Goal: Transaction & Acquisition: Book appointment/travel/reservation

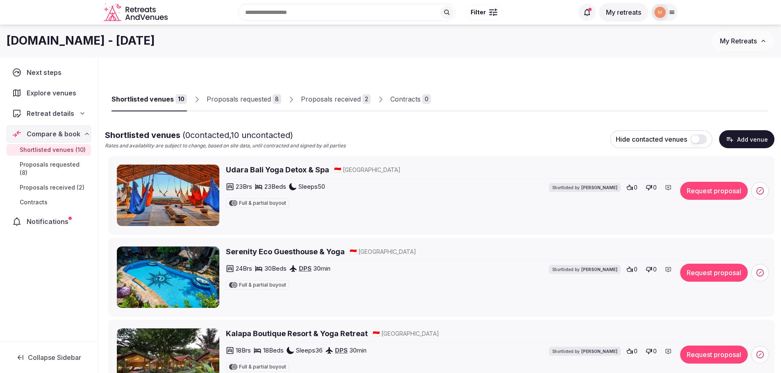
click at [720, 195] on button "Request proposal" at bounding box center [714, 191] width 68 height 18
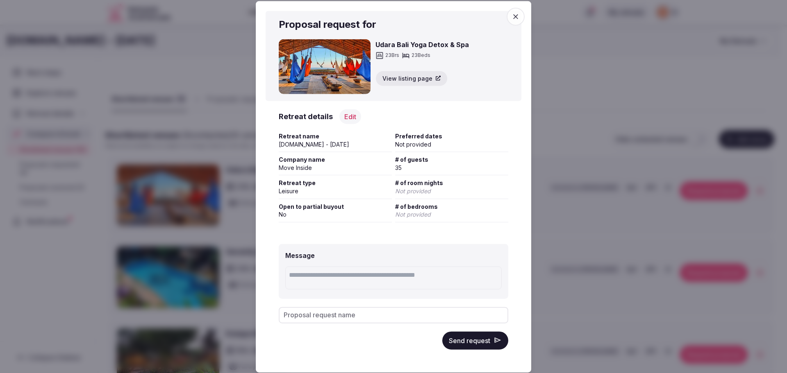
click at [336, 121] on div "Retreat details Edit Edit retreat details" at bounding box center [393, 116] width 229 height 15
click at [348, 118] on button "Edit" at bounding box center [350, 116] width 22 height 15
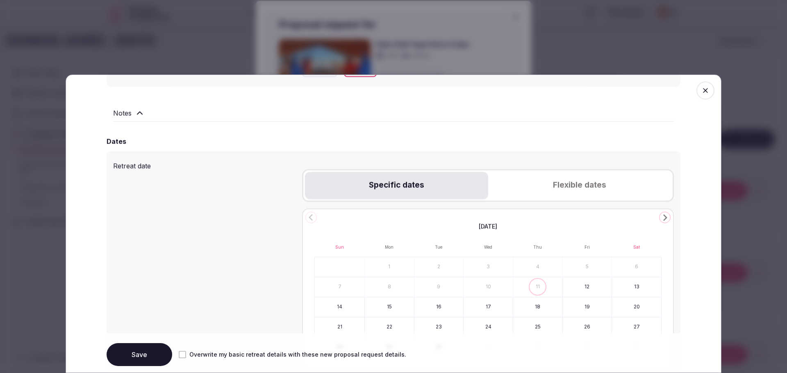
scroll to position [328, 0]
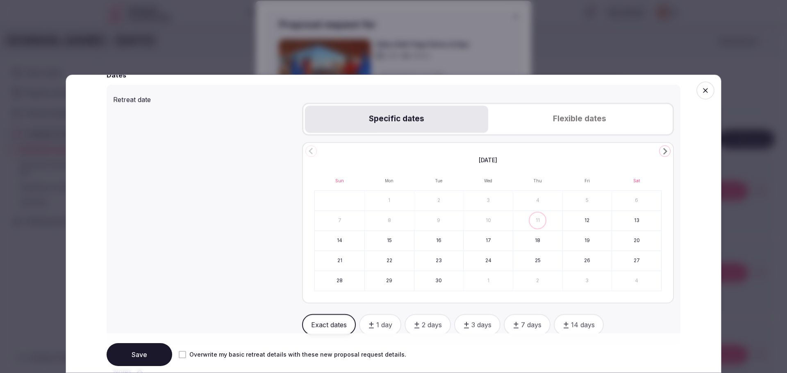
click at [660, 151] on icon "Go to the Next Month" at bounding box center [665, 151] width 10 height 10
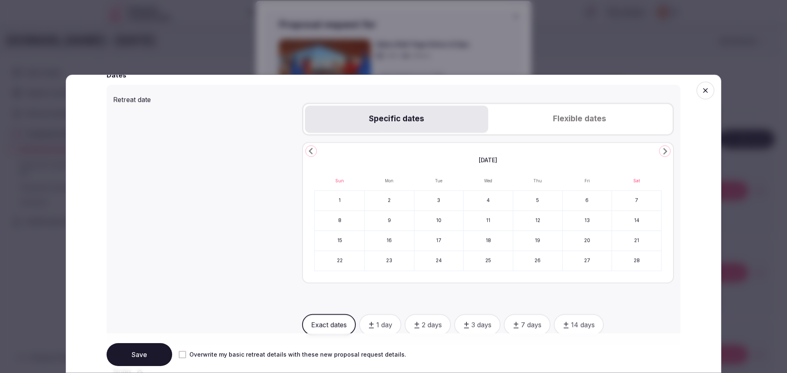
click at [660, 151] on icon "Go to the Next Month" at bounding box center [665, 151] width 10 height 10
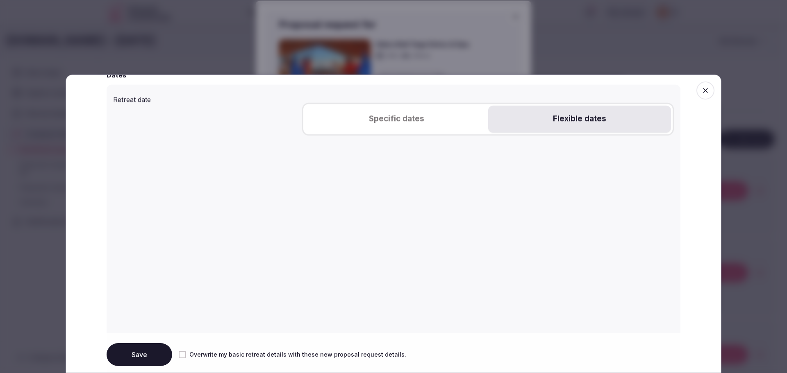
click at [581, 116] on button "Flexible dates" at bounding box center [579, 119] width 183 height 27
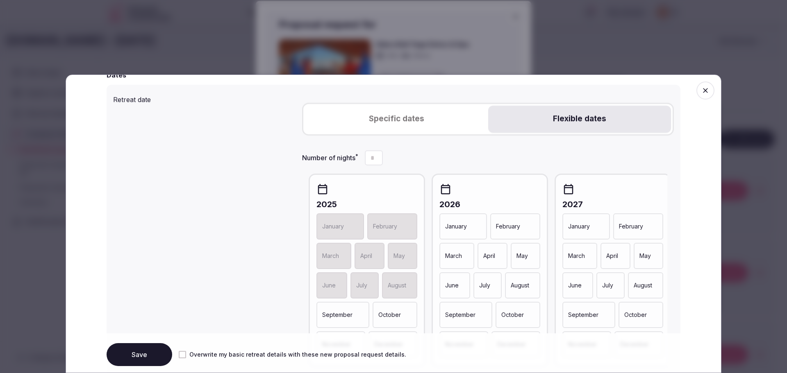
click at [492, 258] on p "April" at bounding box center [489, 256] width 12 height 8
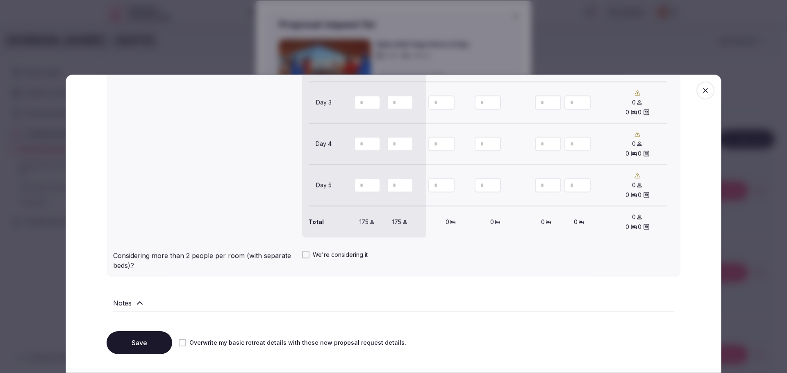
scroll to position [874, 0]
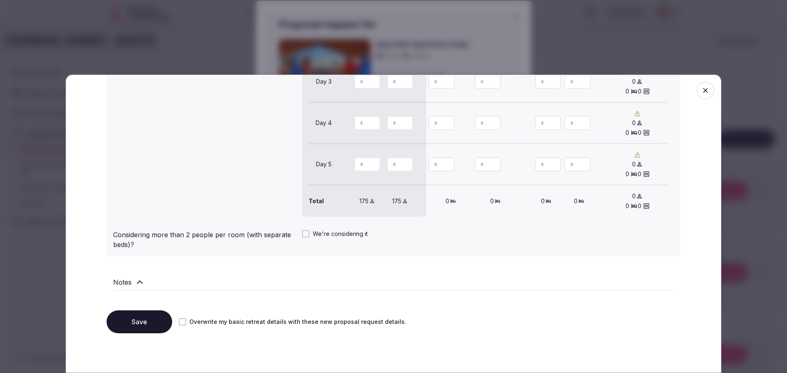
click at [146, 325] on button "Save" at bounding box center [140, 322] width 66 height 23
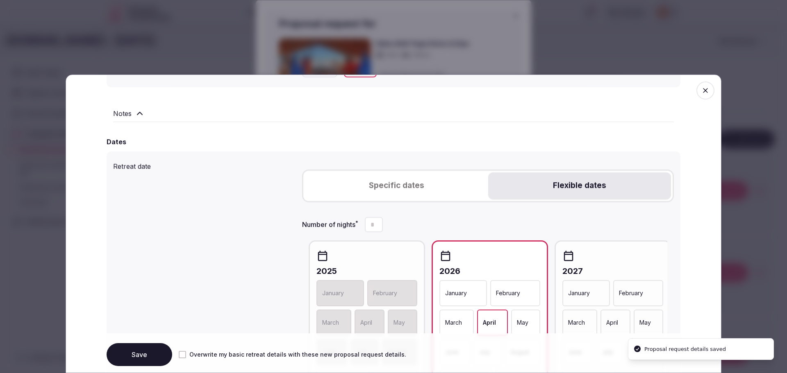
scroll to position [260, 0]
click at [703, 96] on span "button" at bounding box center [705, 91] width 18 height 18
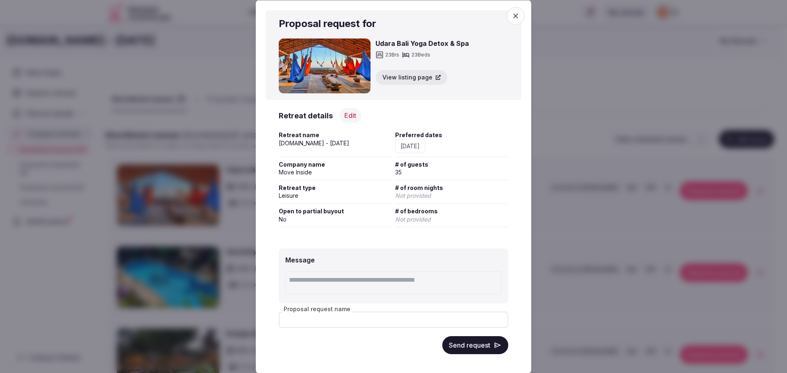
click at [326, 324] on input "Proposal request name" at bounding box center [393, 320] width 229 height 16
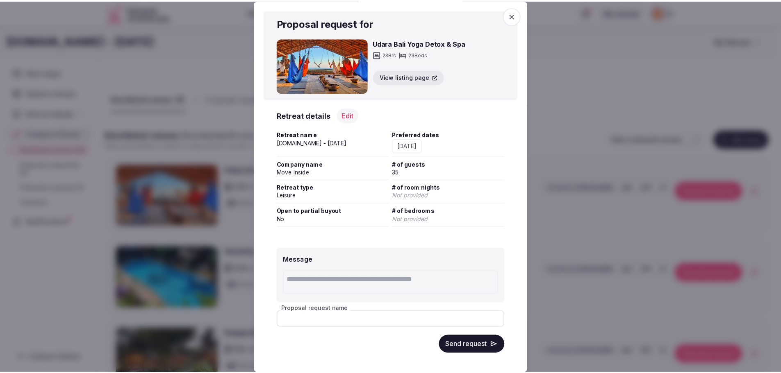
scroll to position [4, 0]
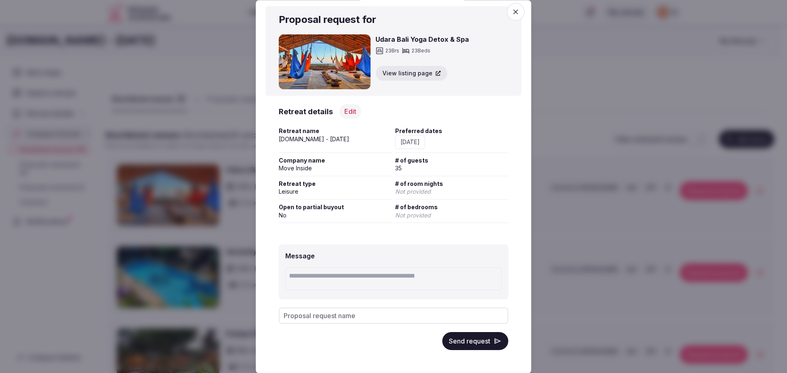
click at [463, 345] on button "Send request" at bounding box center [475, 342] width 66 height 18
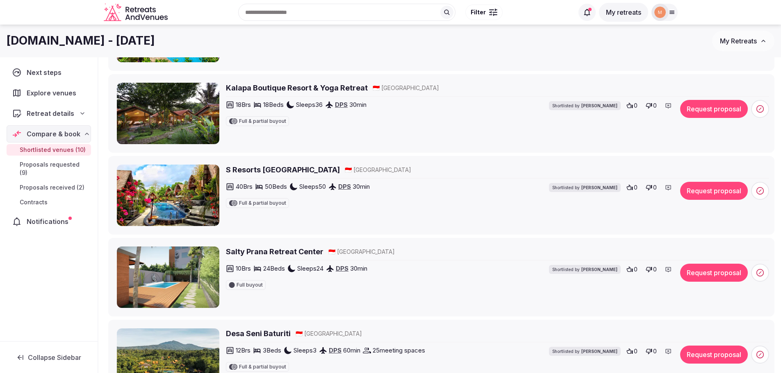
scroll to position [0, 0]
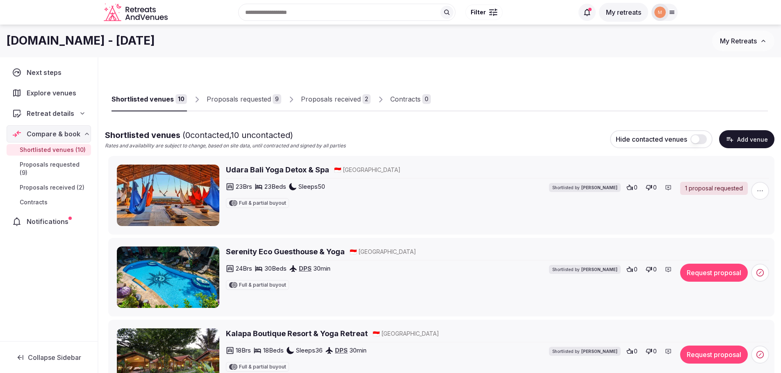
click at [271, 252] on h2 "Serenity Eco Guesthouse & Yoga" at bounding box center [285, 252] width 119 height 10
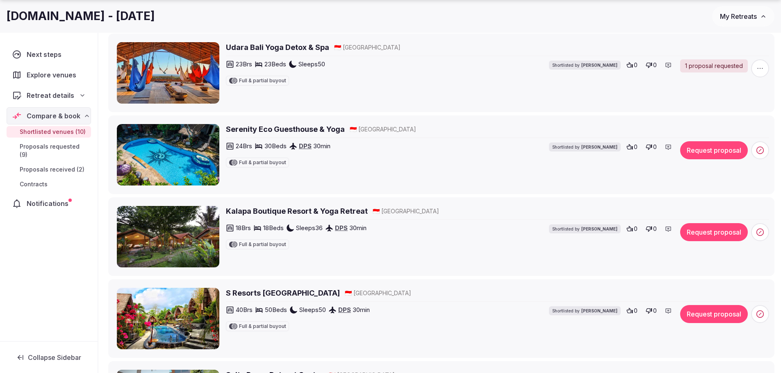
scroll to position [123, 0]
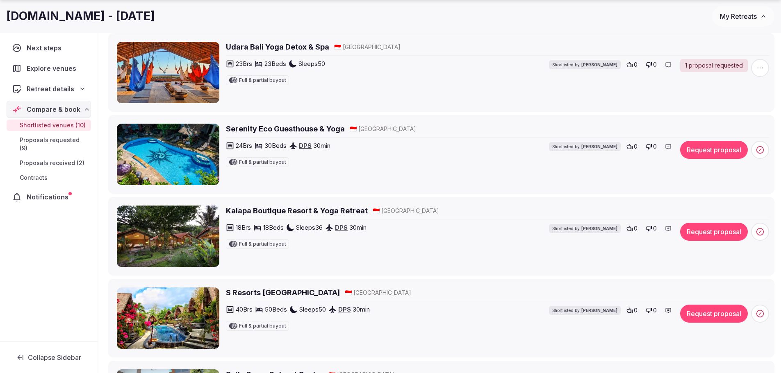
click at [245, 211] on h2 "Kalapa Boutique Resort & Yoga Retreat" at bounding box center [297, 211] width 142 height 10
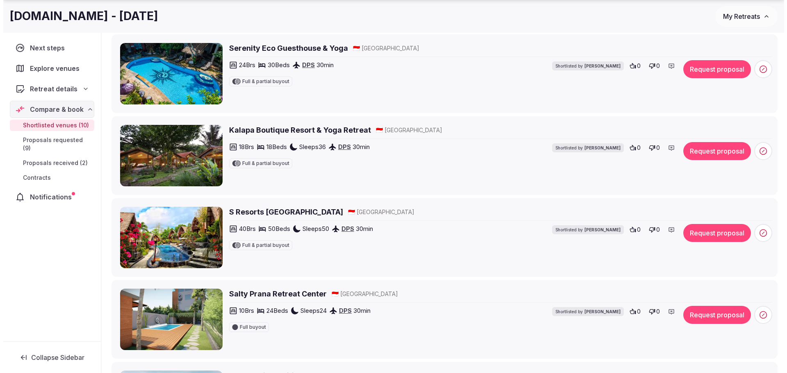
scroll to position [246, 0]
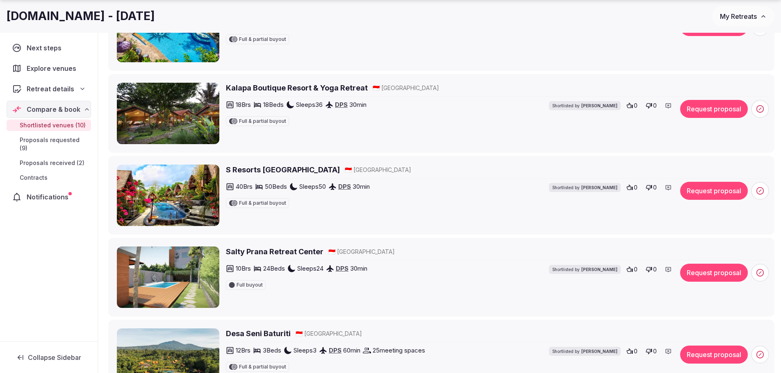
click at [274, 172] on h2 "S Resorts Hidden Valley" at bounding box center [283, 170] width 114 height 10
click at [704, 193] on button "Request proposal" at bounding box center [714, 191] width 68 height 18
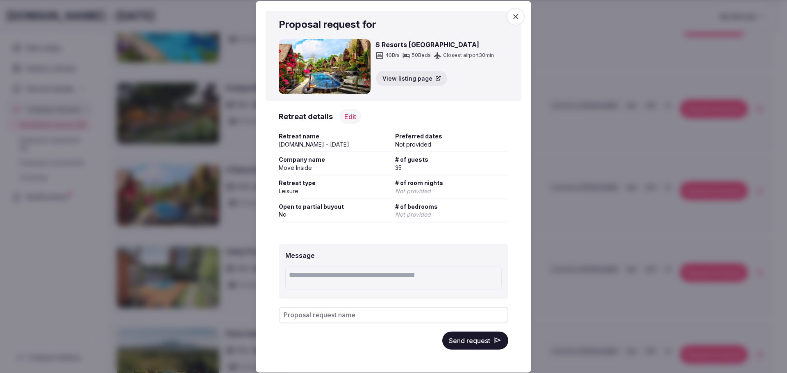
click at [349, 118] on button "Edit" at bounding box center [350, 116] width 22 height 15
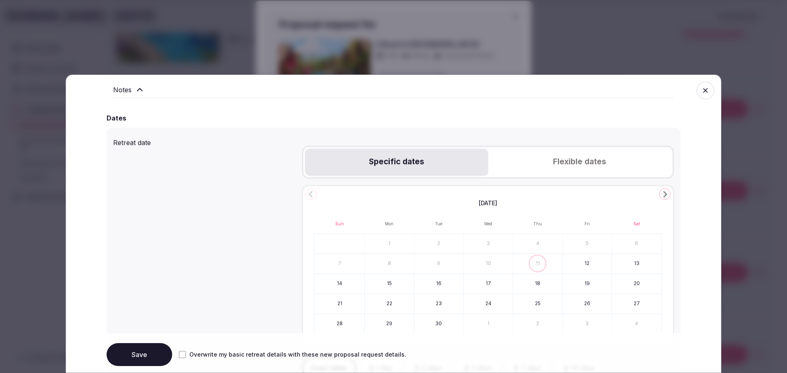
scroll to position [328, 0]
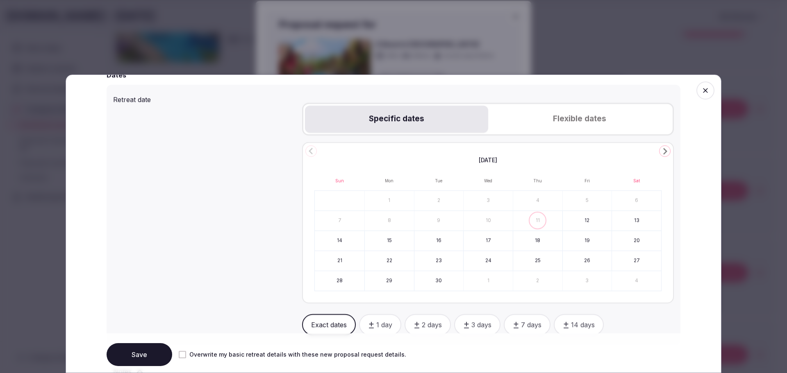
click at [664, 148] on icon "Go to the Next Month" at bounding box center [665, 151] width 10 height 10
click at [612, 123] on button "Flexible dates" at bounding box center [579, 119] width 183 height 27
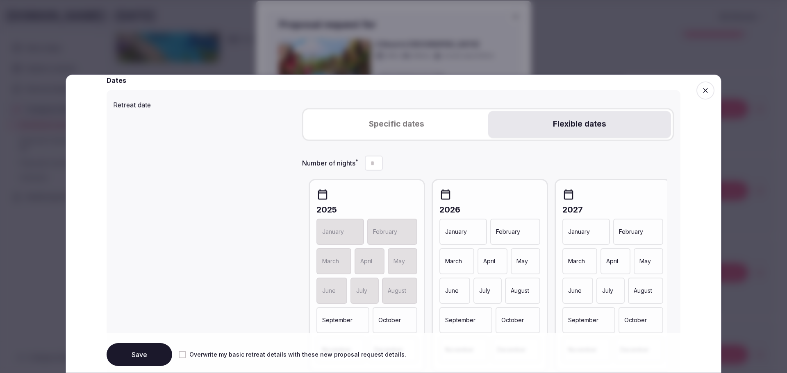
scroll to position [246, 0]
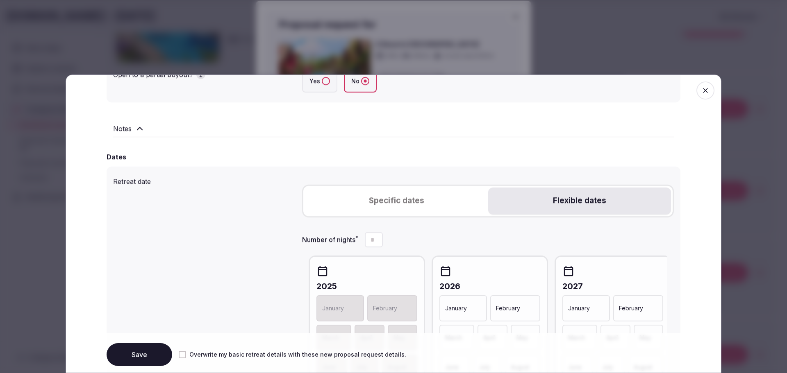
click at [415, 201] on button "Specific dates" at bounding box center [396, 201] width 183 height 27
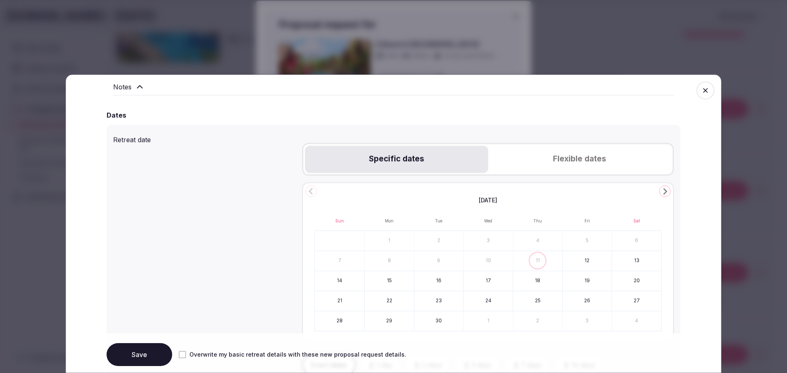
scroll to position [287, 0]
click at [660, 193] on icon "Go to the Next Month" at bounding box center [665, 192] width 10 height 10
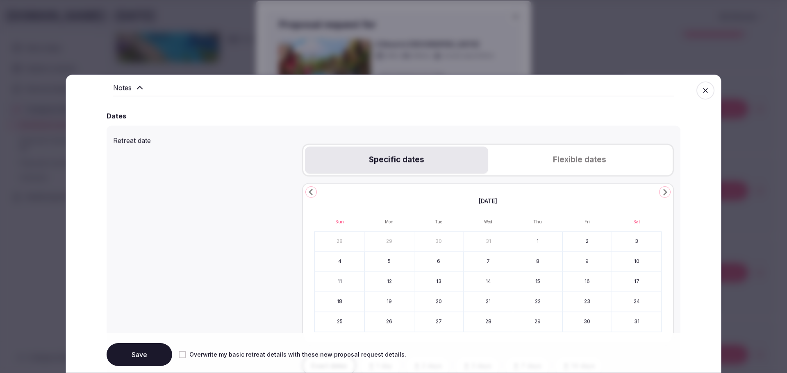
click at [660, 193] on icon "Go to the Next Month" at bounding box center [665, 192] width 10 height 10
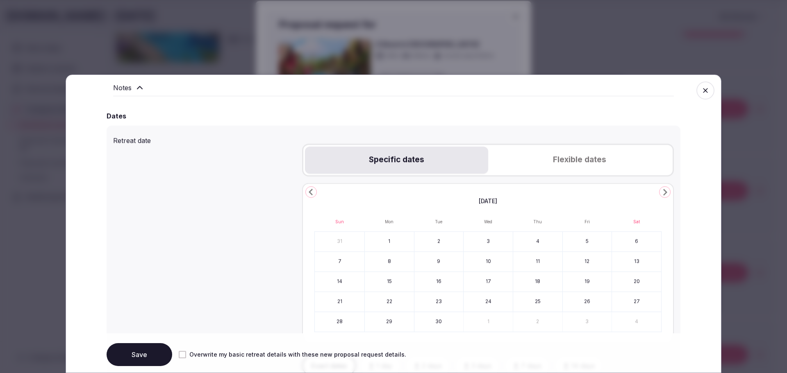
click at [306, 192] on icon "Go to the Previous Month" at bounding box center [311, 192] width 10 height 10
click at [438, 263] on button "7" at bounding box center [438, 262] width 49 height 20
click at [432, 279] on button "14" at bounding box center [438, 282] width 49 height 20
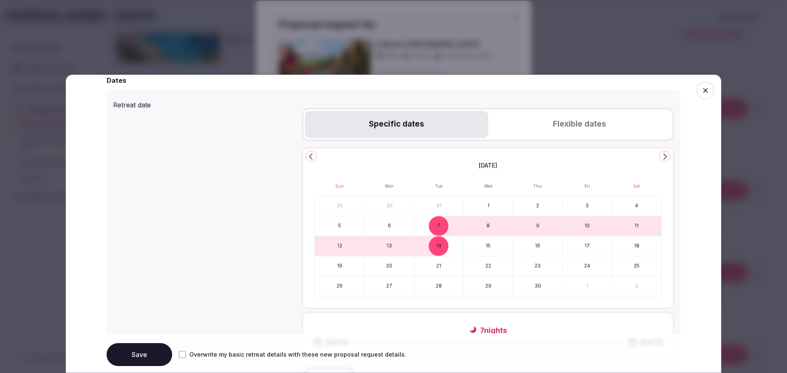
scroll to position [369, 0]
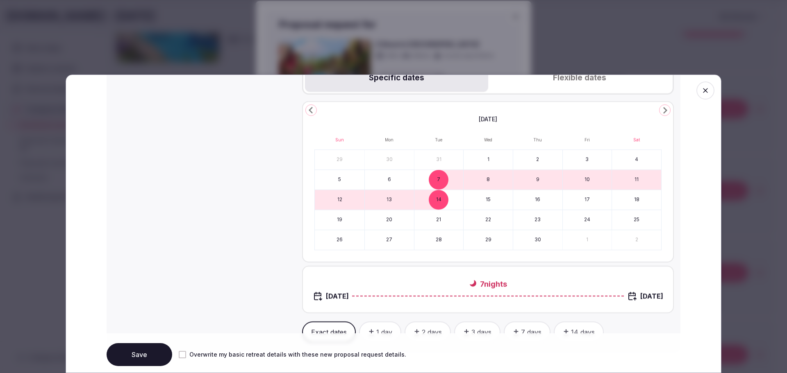
click at [142, 357] on button "Save" at bounding box center [140, 354] width 66 height 23
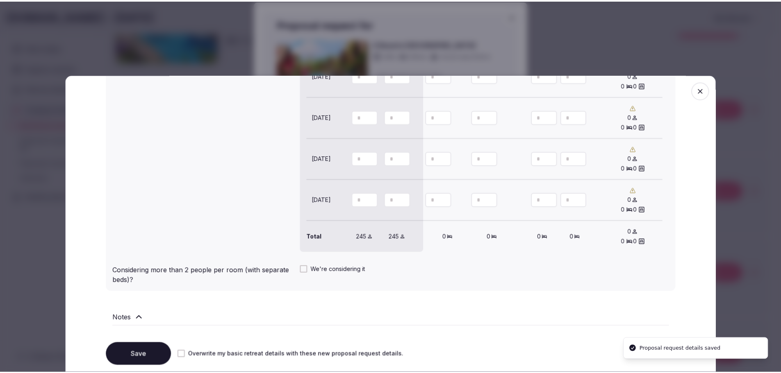
scroll to position [960, 0]
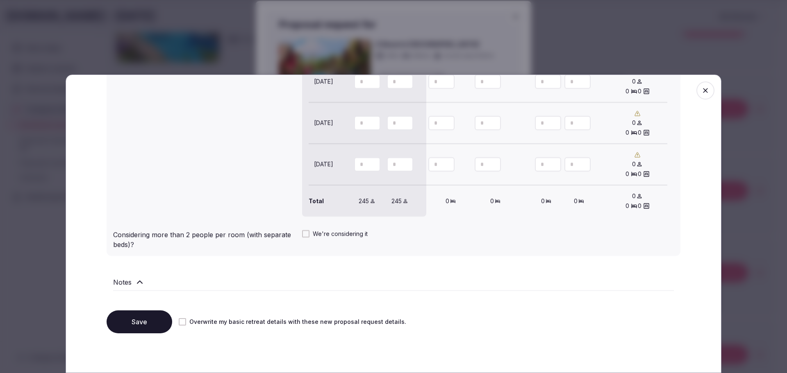
click at [132, 316] on button "Save" at bounding box center [140, 322] width 66 height 23
click at [703, 92] on icon "button" at bounding box center [705, 90] width 5 height 5
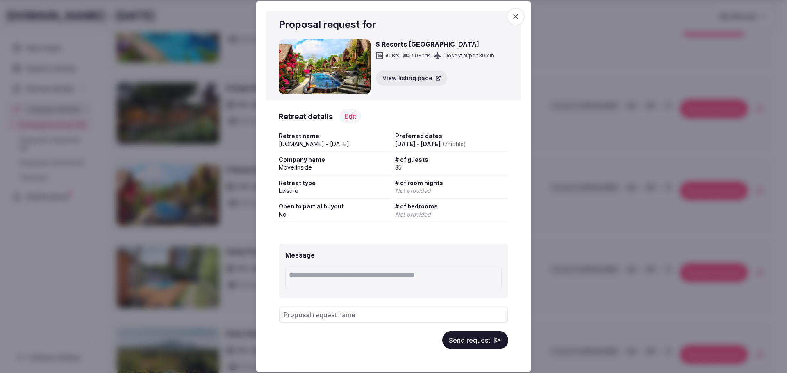
click at [484, 344] on button "Send request" at bounding box center [475, 340] width 66 height 18
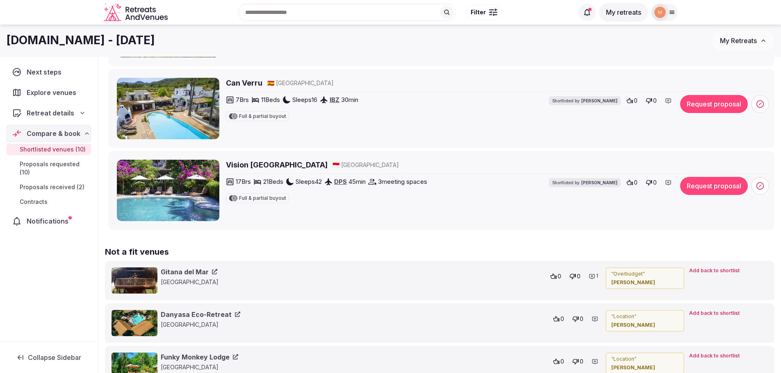
scroll to position [738, 0]
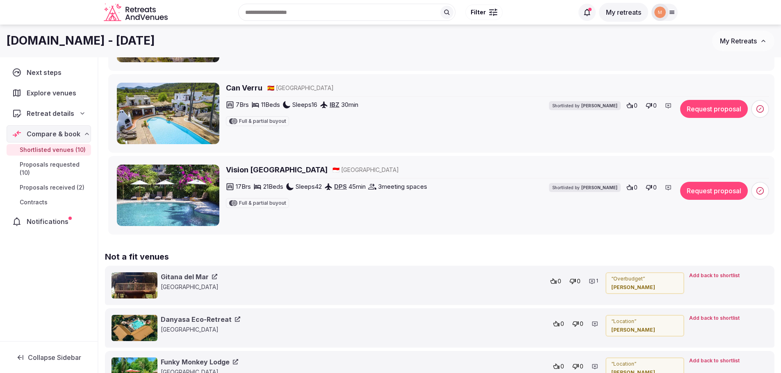
click at [265, 169] on h2 "Vision Villa Resort" at bounding box center [277, 170] width 102 height 10
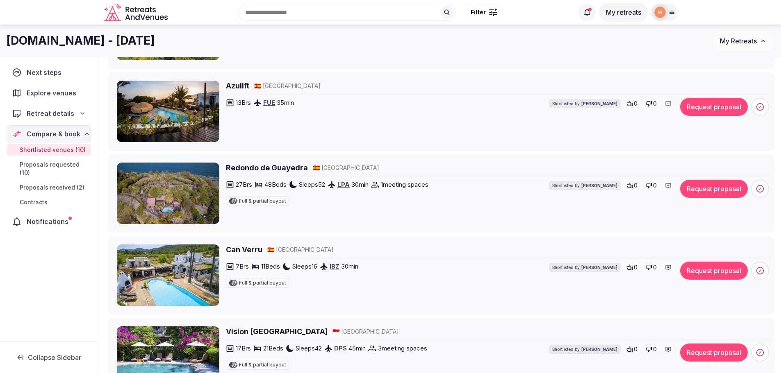
scroll to position [574, 0]
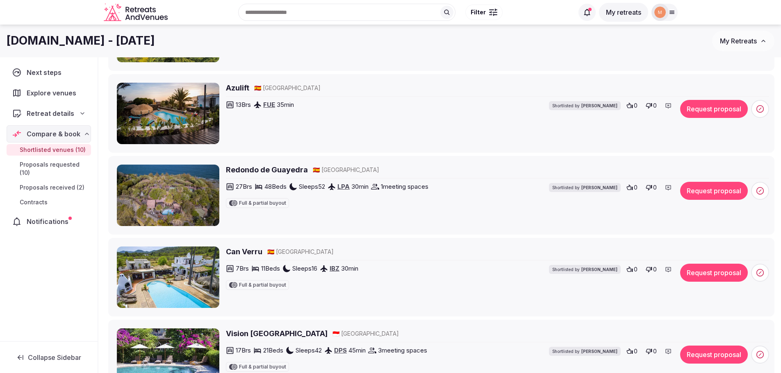
click at [257, 167] on h2 "Redondo de Guayedra" at bounding box center [267, 170] width 82 height 10
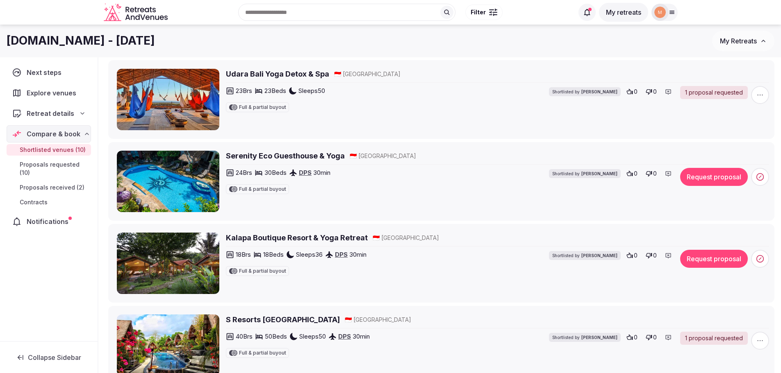
scroll to position [82, 0]
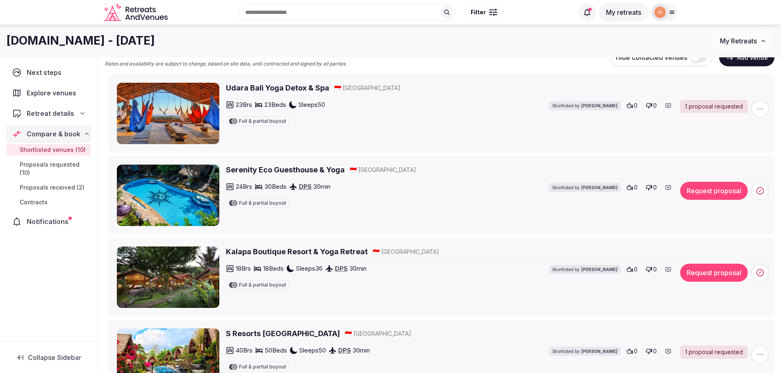
click at [257, 171] on h2 "Serenity Eco Guesthouse & Yoga" at bounding box center [285, 170] width 119 height 10
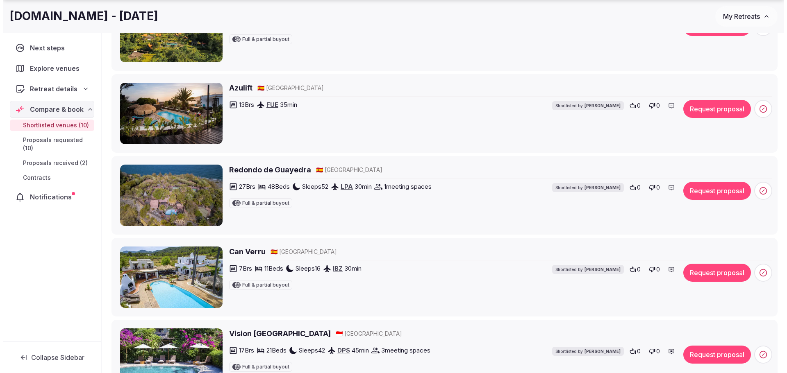
scroll to position [697, 0]
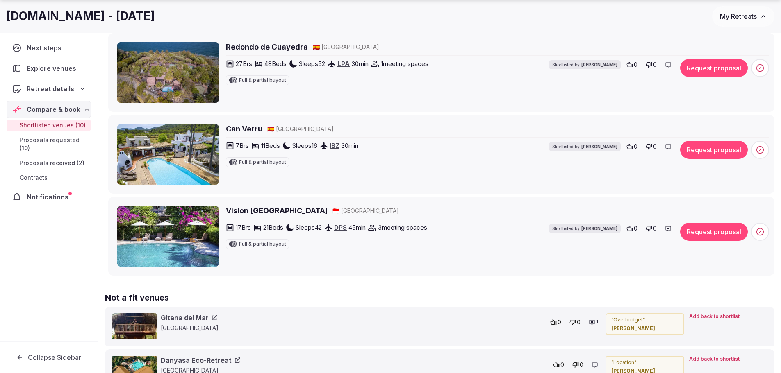
click at [708, 232] on button "Request proposal" at bounding box center [714, 232] width 68 height 18
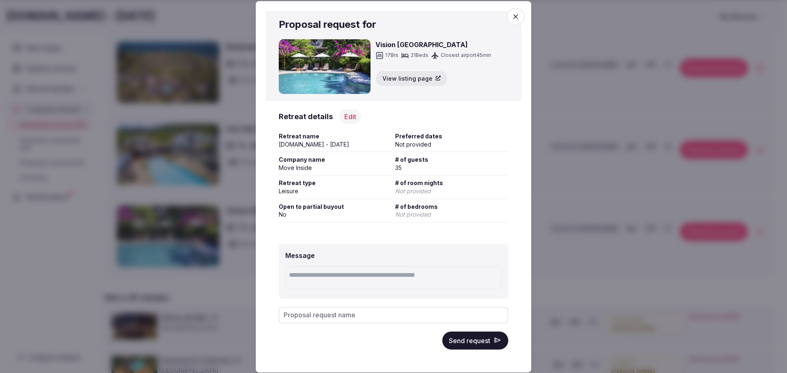
click at [422, 146] on div "Not provided" at bounding box center [451, 144] width 113 height 8
click at [351, 115] on button "Edit" at bounding box center [350, 116] width 22 height 15
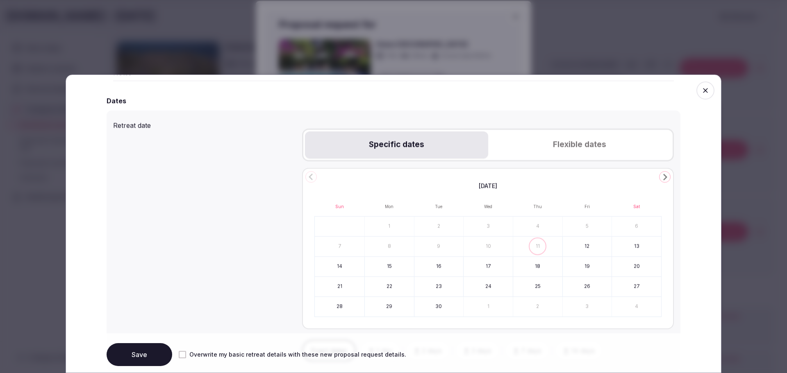
scroll to position [328, 0]
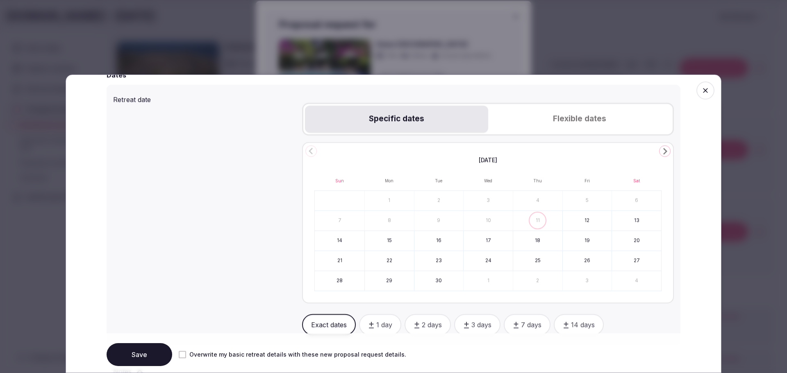
click at [663, 152] on icon "Go to the Next Month" at bounding box center [665, 151] width 10 height 10
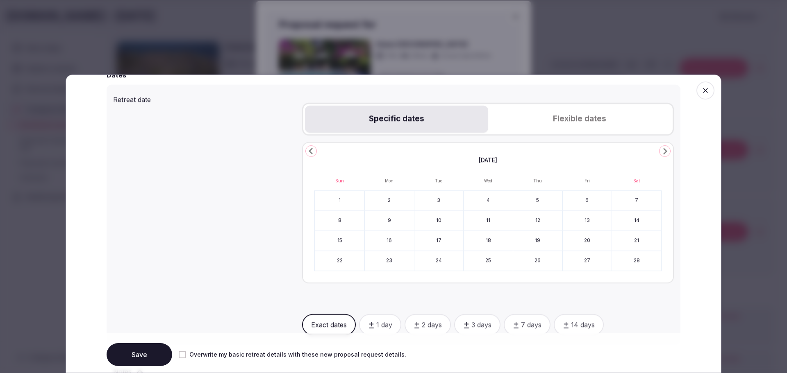
click at [663, 152] on icon "Go to the Next Month" at bounding box center [665, 151] width 10 height 10
click at [416, 224] on button "7" at bounding box center [438, 221] width 49 height 20
click at [429, 239] on button "14" at bounding box center [438, 241] width 49 height 20
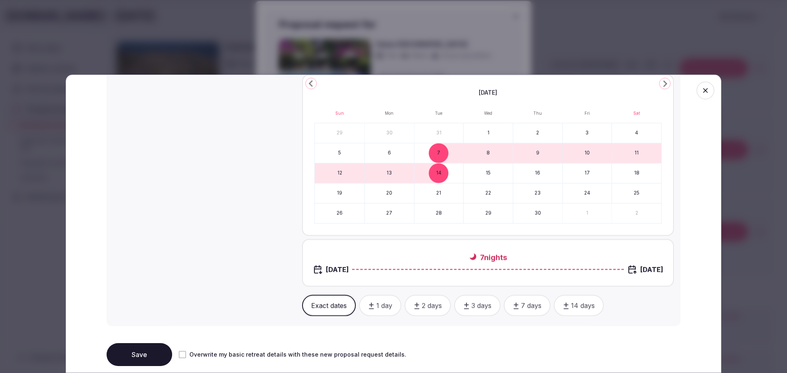
scroll to position [451, 0]
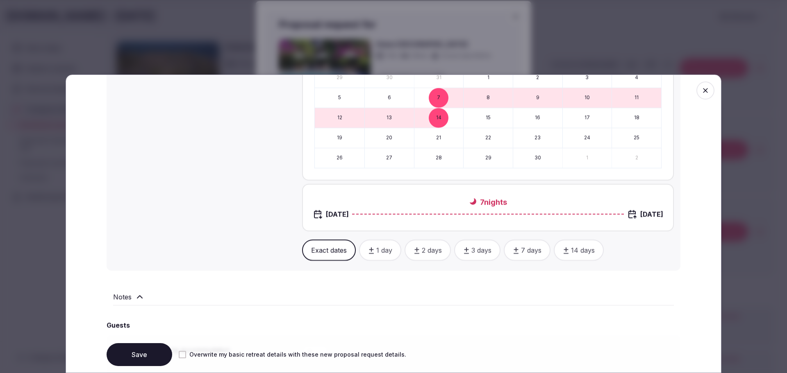
click at [149, 350] on button "Save" at bounding box center [140, 354] width 66 height 23
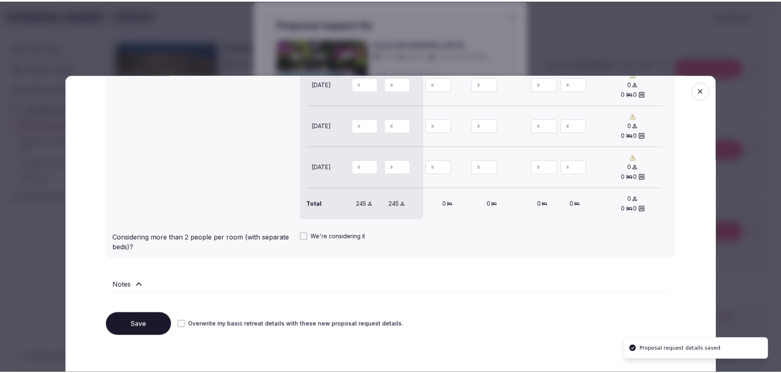
scroll to position [960, 0]
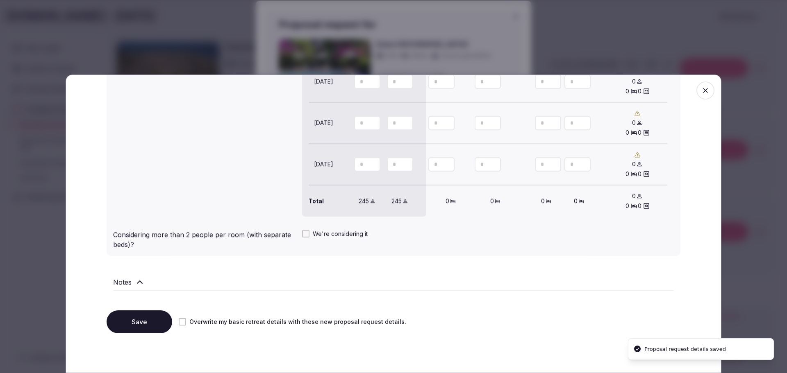
click at [147, 315] on button "Save" at bounding box center [140, 322] width 66 height 23
click at [302, 236] on button "We're considering it" at bounding box center [305, 233] width 7 height 7
click at [138, 318] on button "Save" at bounding box center [140, 322] width 66 height 23
click at [699, 95] on span "button" at bounding box center [705, 91] width 18 height 18
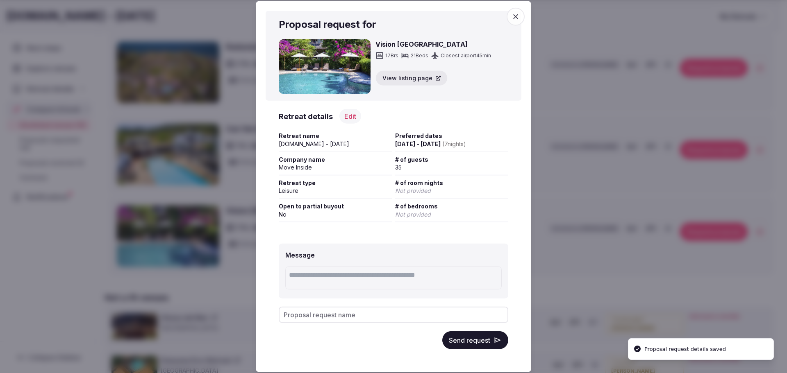
click at [480, 333] on button "Send request" at bounding box center [475, 340] width 66 height 18
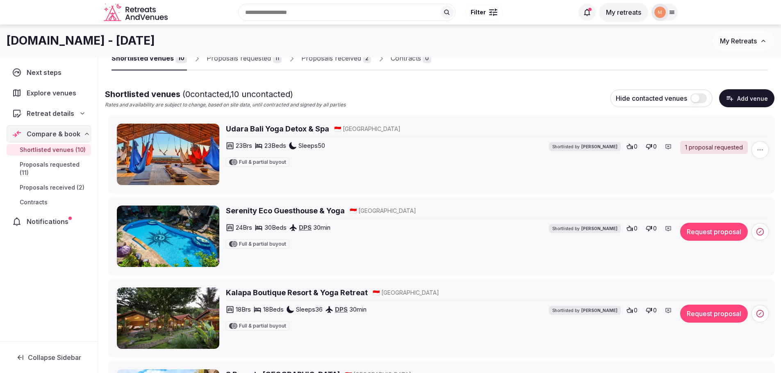
scroll to position [0, 0]
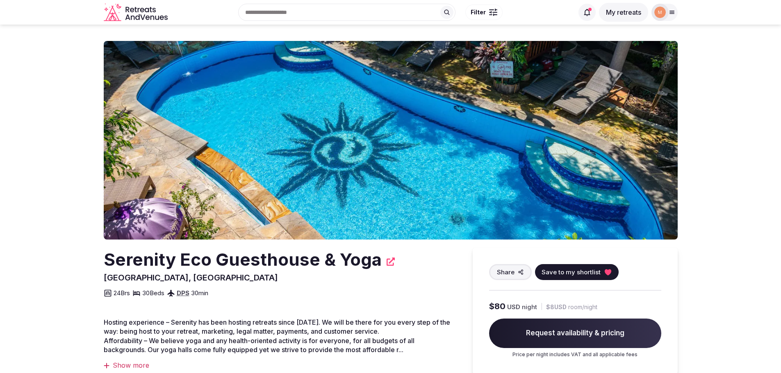
click at [460, 136] on img at bounding box center [391, 140] width 574 height 199
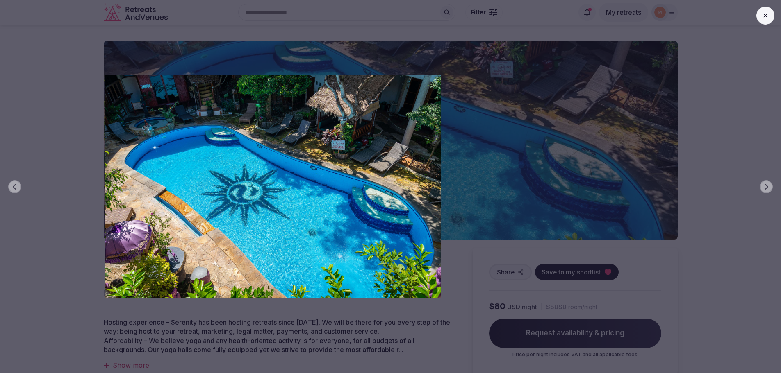
click at [764, 18] on icon at bounding box center [765, 15] width 7 height 7
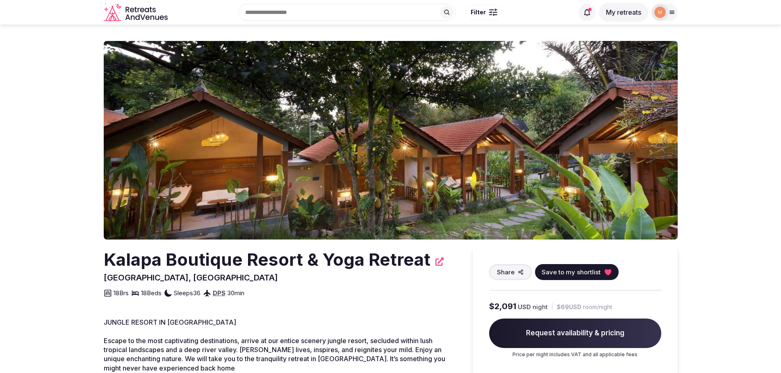
click at [484, 173] on img at bounding box center [391, 140] width 574 height 199
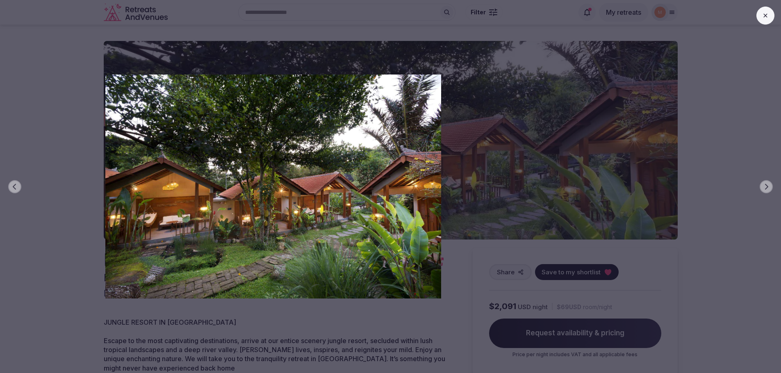
click at [765, 16] on icon at bounding box center [765, 15] width 7 height 7
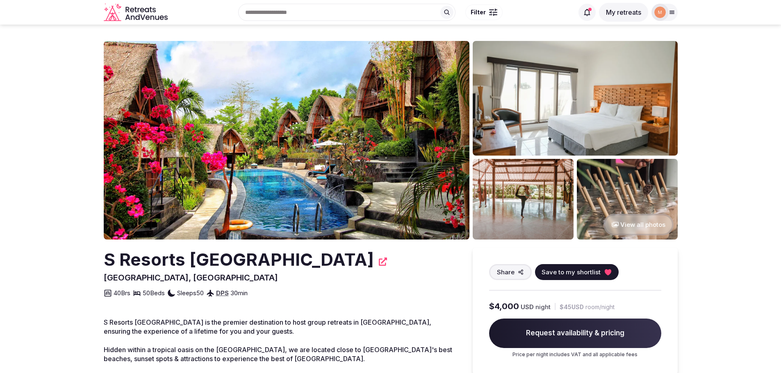
click at [500, 196] on img at bounding box center [522, 199] width 101 height 81
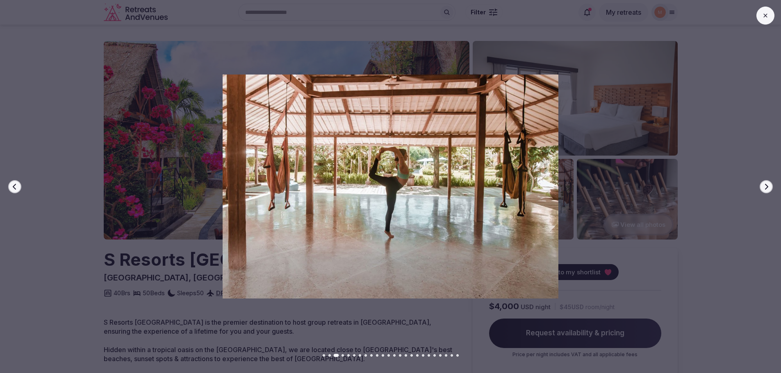
click at [765, 18] on icon at bounding box center [765, 15] width 7 height 7
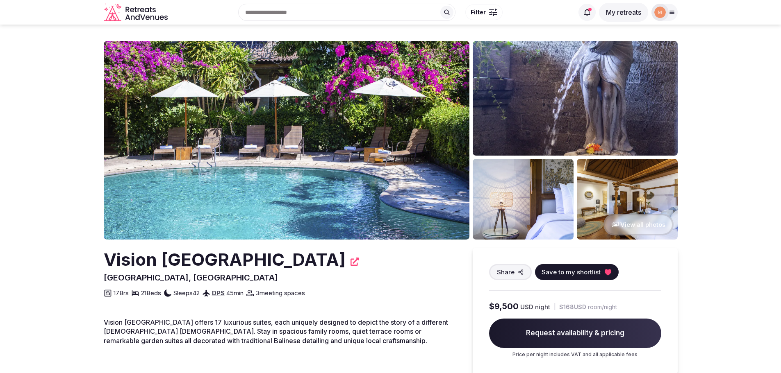
click at [612, 183] on img at bounding box center [627, 199] width 101 height 81
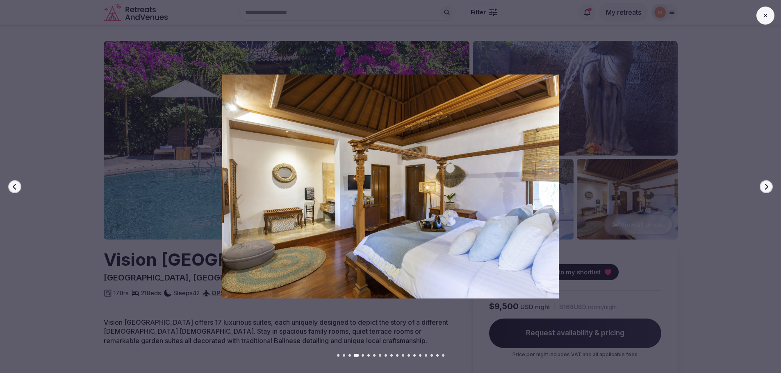
click at [762, 182] on button "Next slide" at bounding box center [765, 186] width 13 height 13
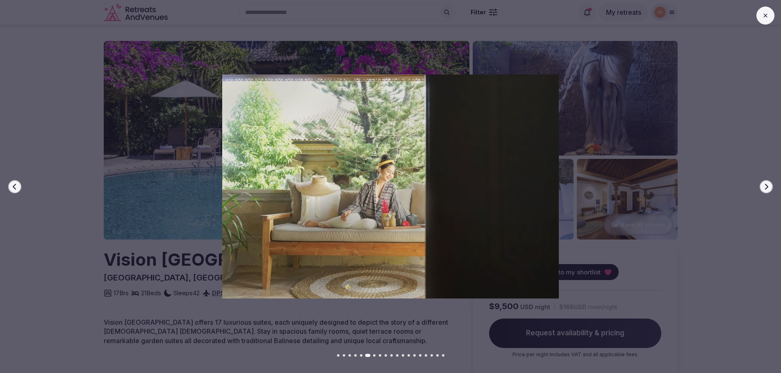
click at [762, 182] on button "Next slide" at bounding box center [765, 186] width 13 height 13
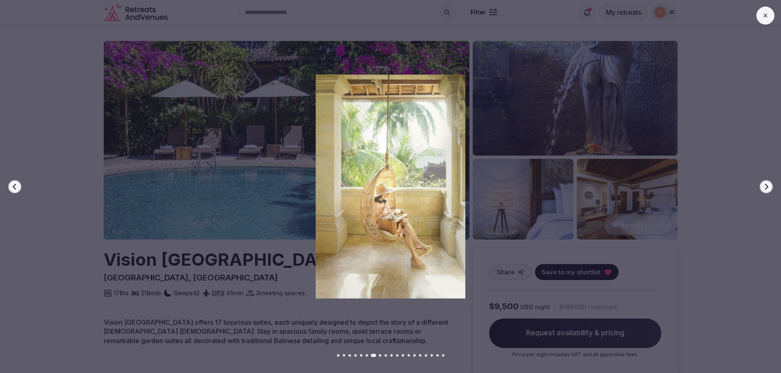
click at [762, 182] on button "Next slide" at bounding box center [765, 186] width 13 height 13
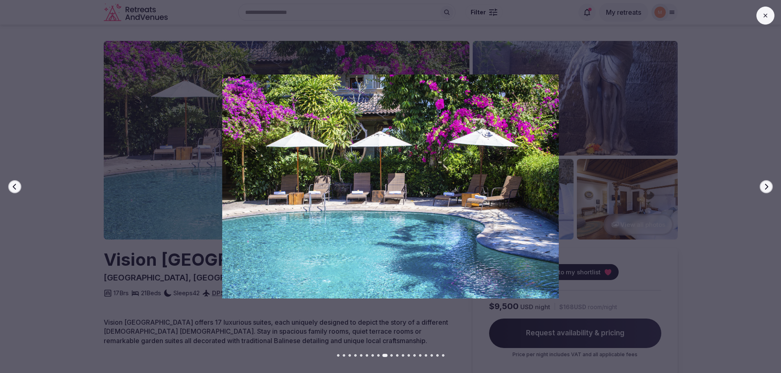
click at [762, 182] on button "Next slide" at bounding box center [765, 186] width 13 height 13
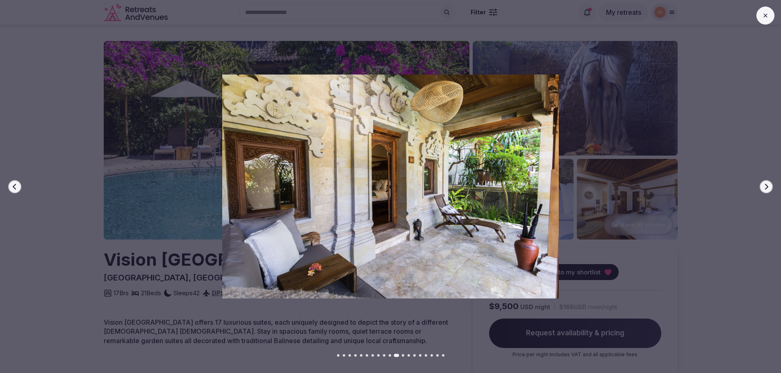
click at [762, 182] on button "Next slide" at bounding box center [765, 186] width 13 height 13
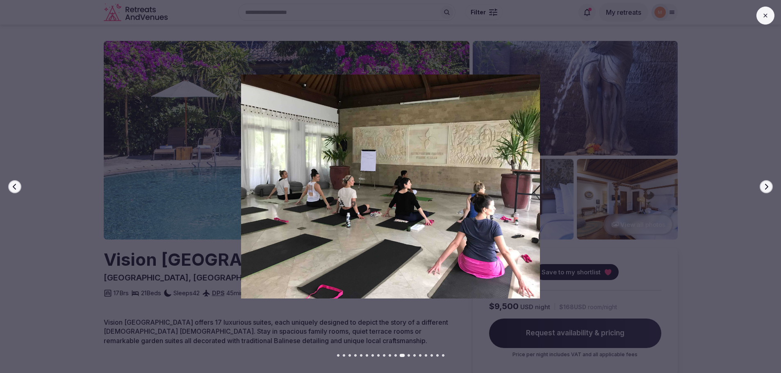
click at [762, 182] on button "Next slide" at bounding box center [765, 186] width 13 height 13
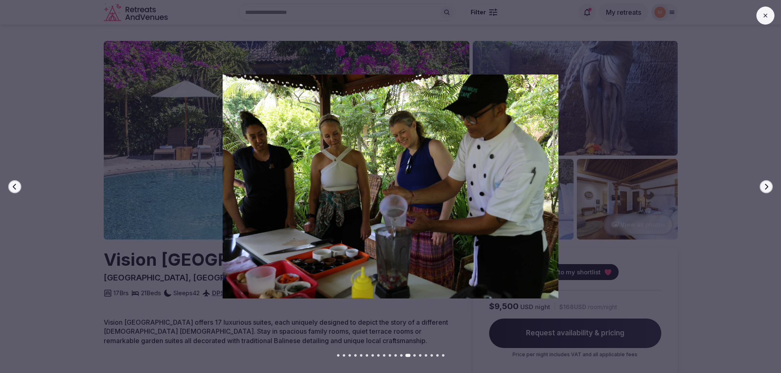
click at [762, 182] on button "Next slide" at bounding box center [765, 186] width 13 height 13
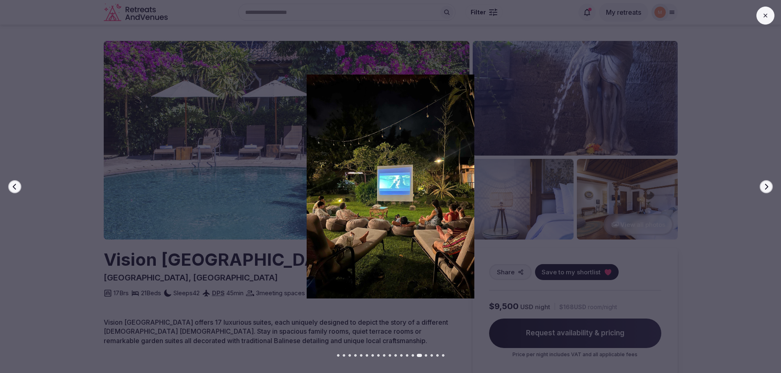
click at [16, 186] on icon "button" at bounding box center [14, 187] width 7 height 7
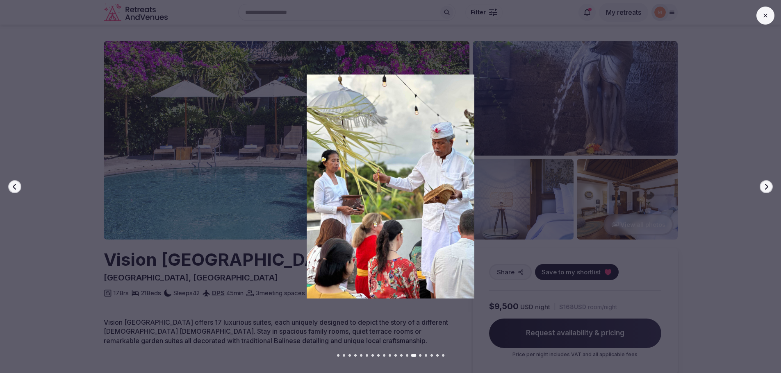
click at [16, 186] on icon "button" at bounding box center [14, 187] width 7 height 7
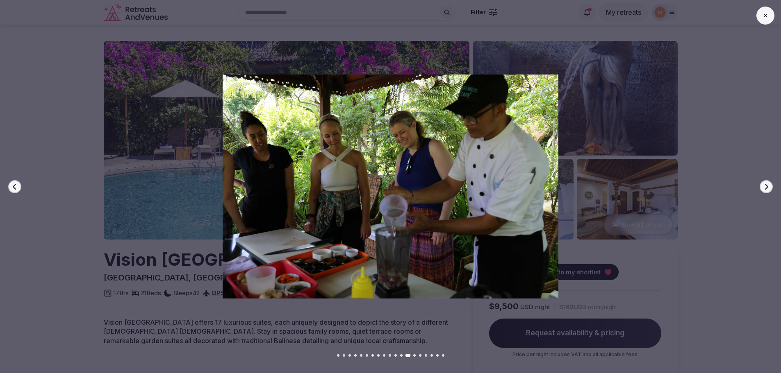
click at [16, 186] on icon "button" at bounding box center [14, 187] width 7 height 7
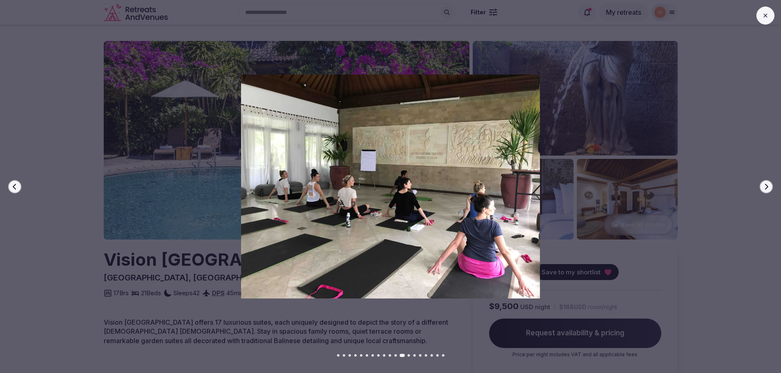
click at [16, 186] on icon "button" at bounding box center [14, 187] width 7 height 7
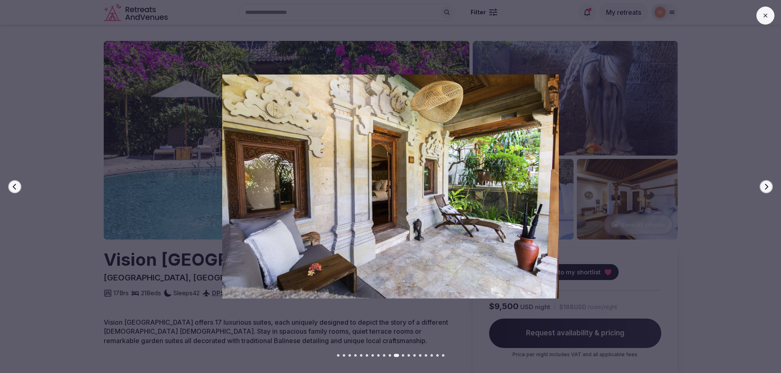
click at [763, 182] on button "Next slide" at bounding box center [765, 186] width 13 height 13
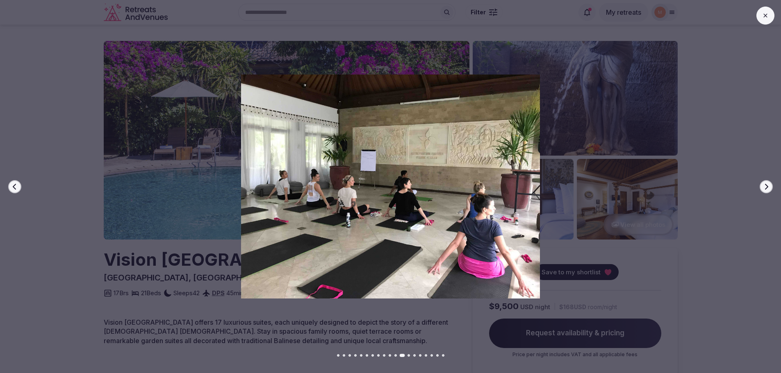
click at [763, 182] on button "Next slide" at bounding box center [765, 186] width 13 height 13
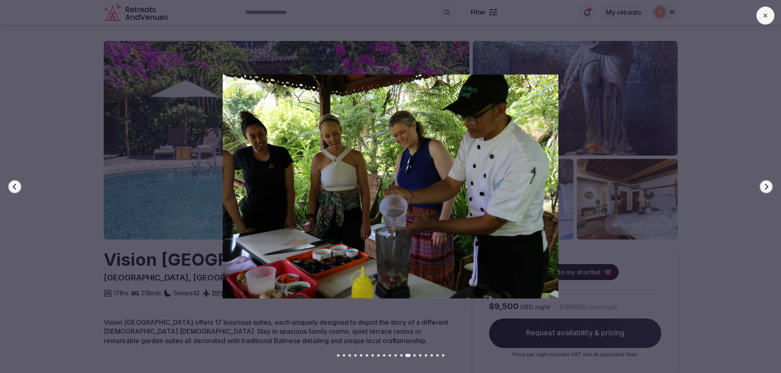
click at [763, 182] on button "Next slide" at bounding box center [765, 186] width 13 height 13
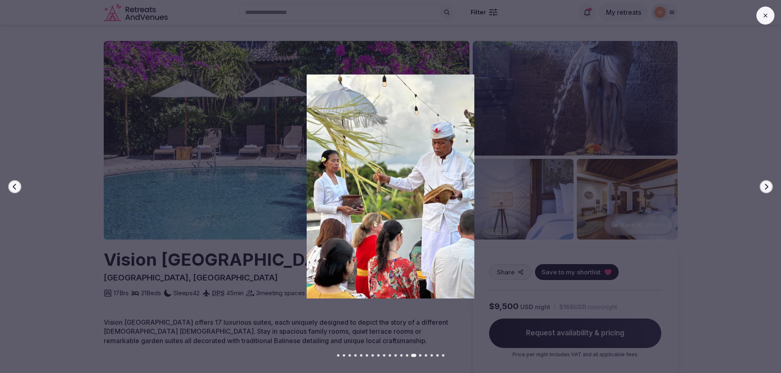
click at [763, 182] on button "Next slide" at bounding box center [765, 186] width 13 height 13
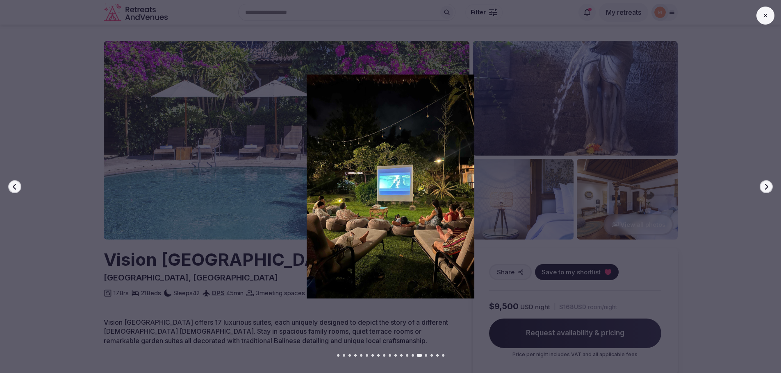
click at [763, 182] on button "Next slide" at bounding box center [765, 186] width 13 height 13
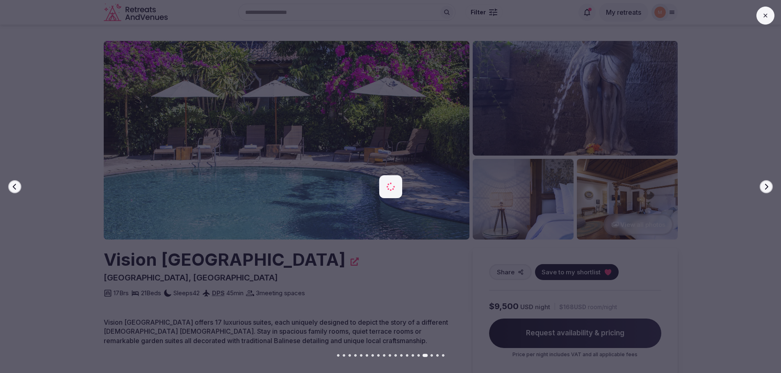
click at [763, 182] on button "Next slide" at bounding box center [765, 186] width 13 height 13
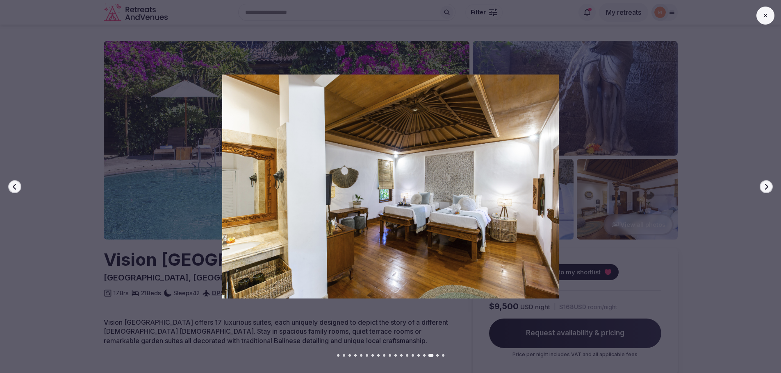
click at [763, 182] on button "Next slide" at bounding box center [765, 186] width 13 height 13
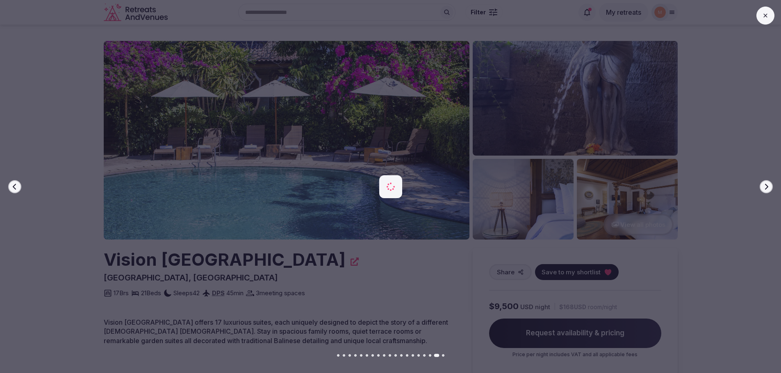
click at [763, 182] on button "Next slide" at bounding box center [765, 186] width 13 height 13
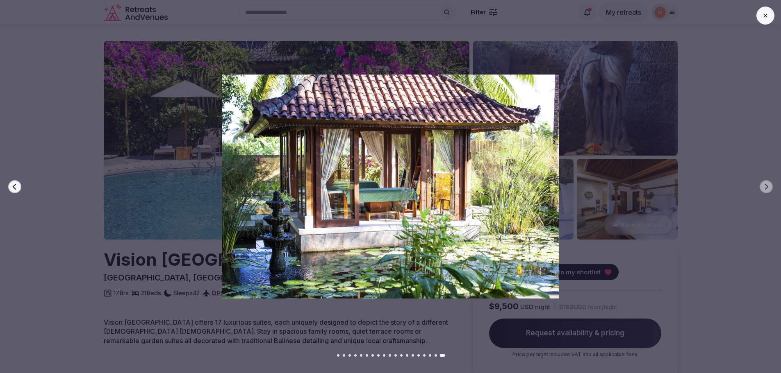
click at [766, 17] on icon at bounding box center [765, 16] width 4 height 4
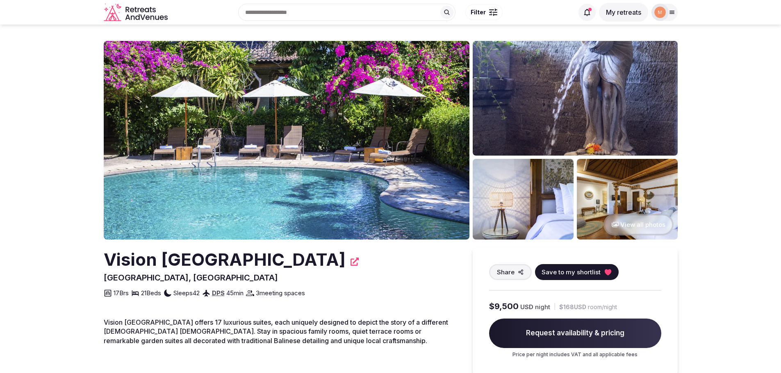
click at [636, 225] on button "View all photos" at bounding box center [638, 225] width 70 height 22
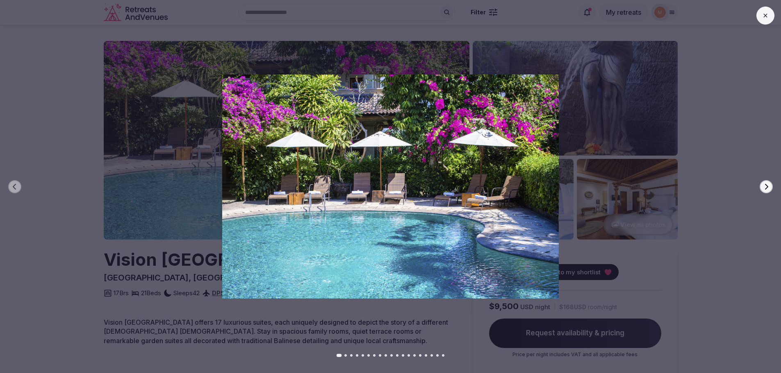
click at [767, 182] on button "Next slide" at bounding box center [765, 186] width 13 height 13
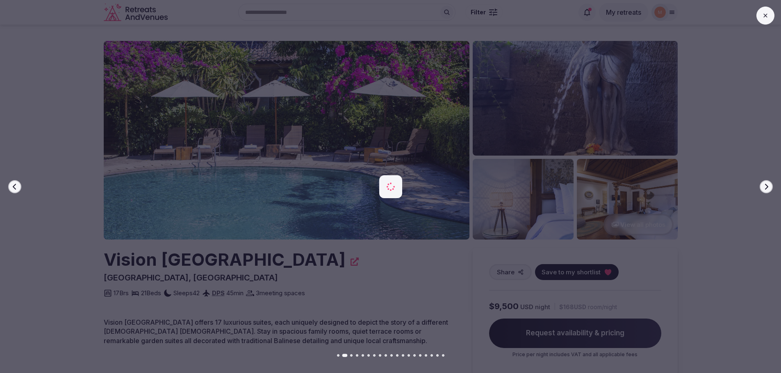
click at [767, 182] on button "Next slide" at bounding box center [765, 186] width 13 height 13
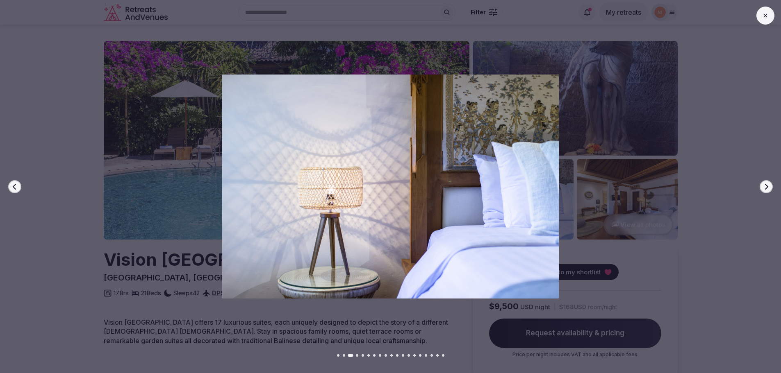
click at [767, 182] on button "Next slide" at bounding box center [765, 186] width 13 height 13
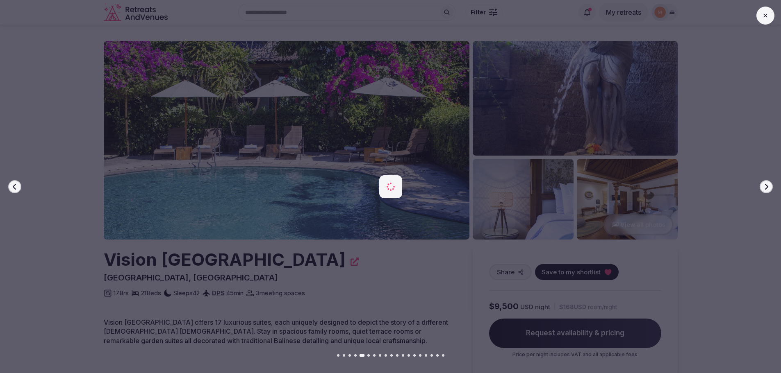
click at [767, 182] on button "Next slide" at bounding box center [765, 186] width 13 height 13
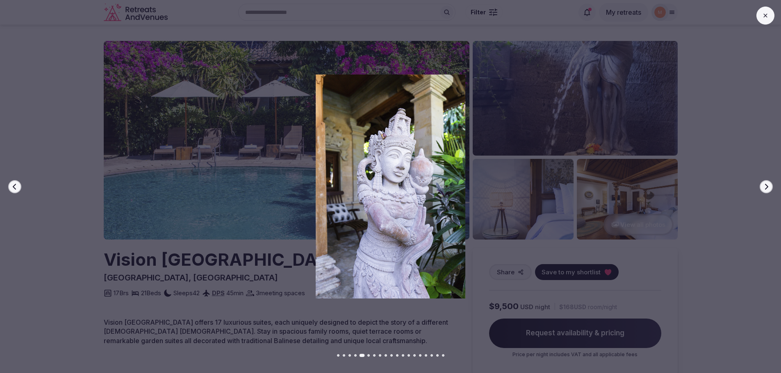
click at [767, 182] on button "Next slide" at bounding box center [765, 186] width 13 height 13
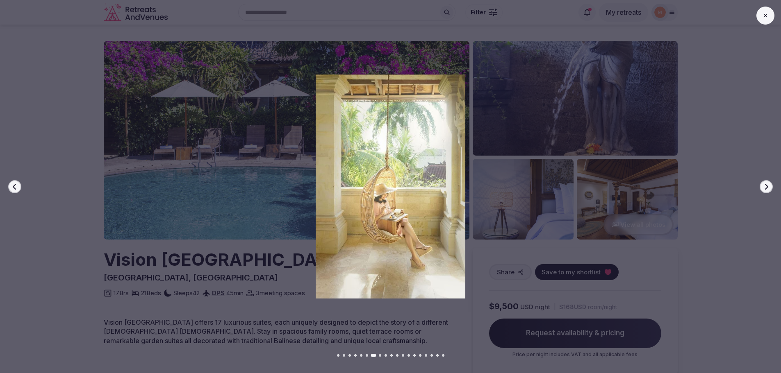
click at [767, 182] on button "Next slide" at bounding box center [765, 186] width 13 height 13
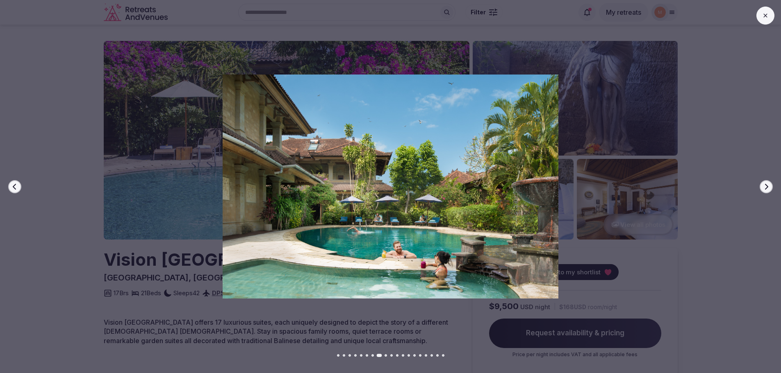
click at [767, 182] on button "Next slide" at bounding box center [765, 186] width 13 height 13
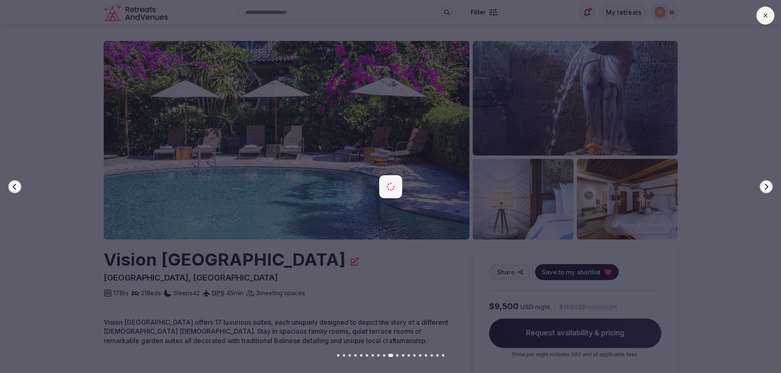
click at [767, 182] on button "Next slide" at bounding box center [765, 186] width 13 height 13
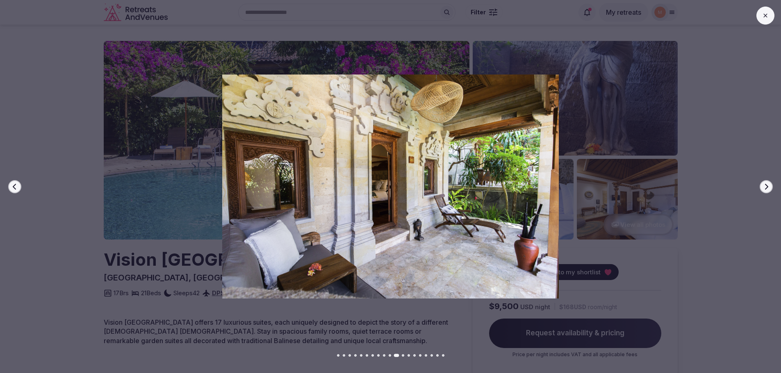
click at [767, 182] on button "Next slide" at bounding box center [765, 186] width 13 height 13
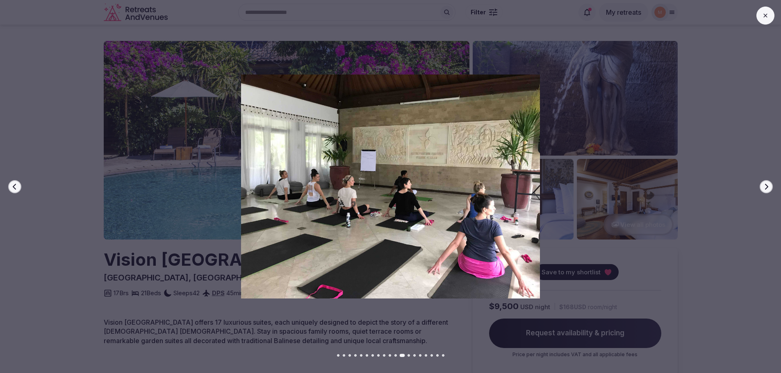
click at [767, 182] on button "Next slide" at bounding box center [765, 186] width 13 height 13
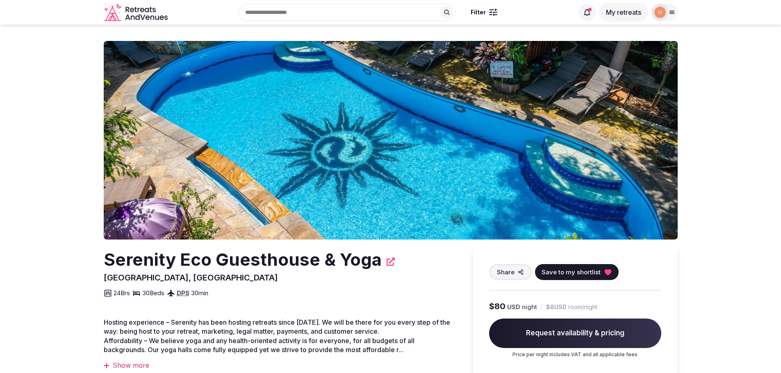
click at [433, 157] on img at bounding box center [391, 140] width 574 height 199
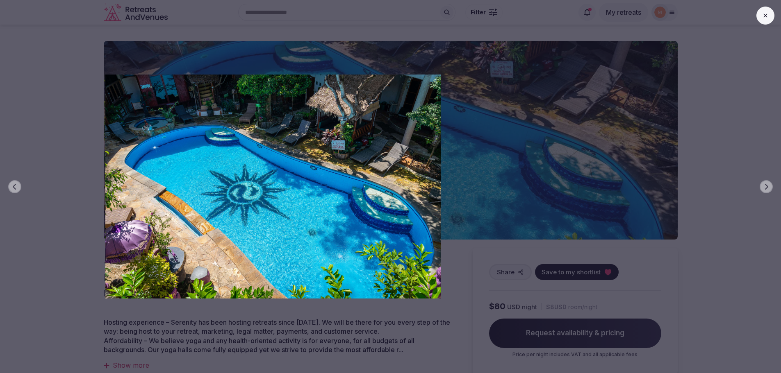
click at [765, 15] on icon at bounding box center [765, 15] width 7 height 7
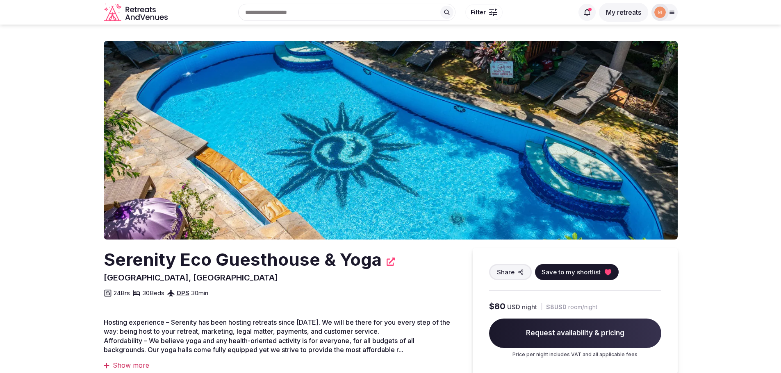
click at [489, 14] on div at bounding box center [493, 15] width 8 height 2
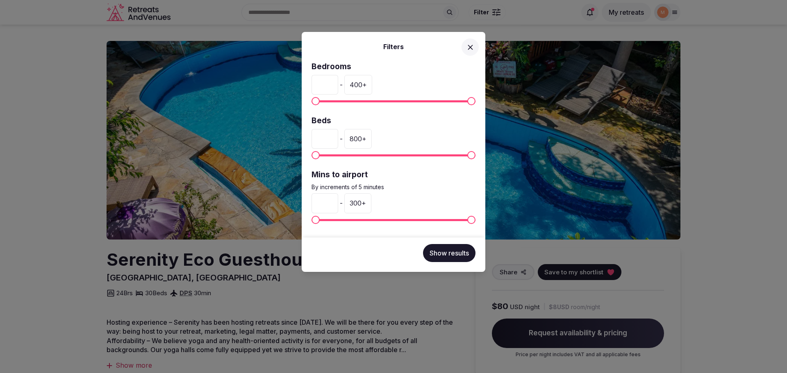
click at [468, 52] on button at bounding box center [469, 47] width 17 height 17
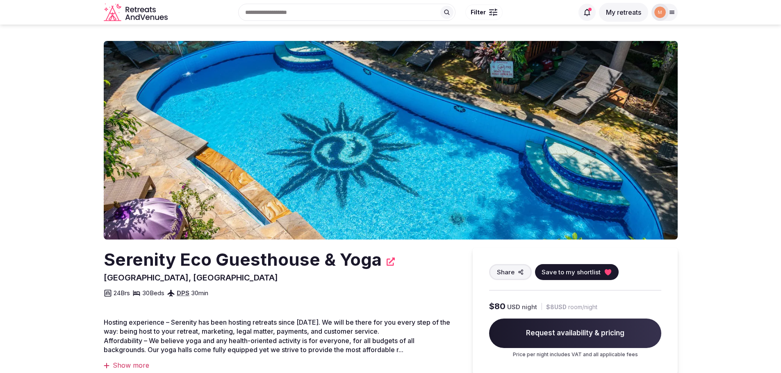
click at [619, 9] on button "My retreats" at bounding box center [623, 12] width 49 height 19
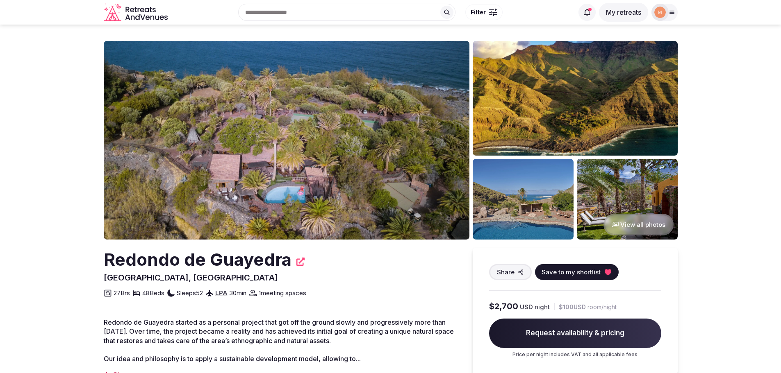
click at [641, 223] on button "View all photos" at bounding box center [638, 225] width 70 height 22
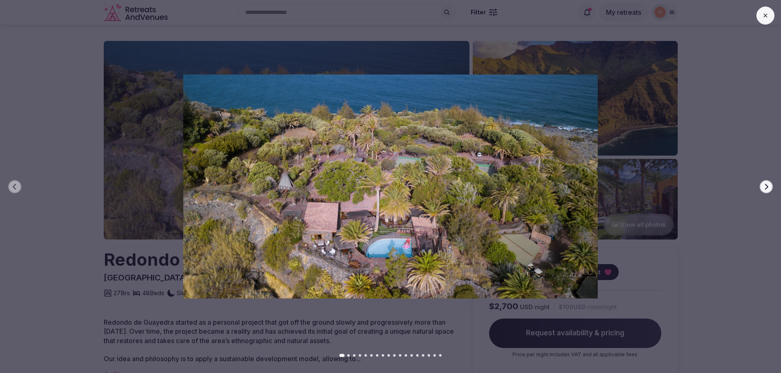
click at [766, 184] on icon "button" at bounding box center [766, 187] width 7 height 7
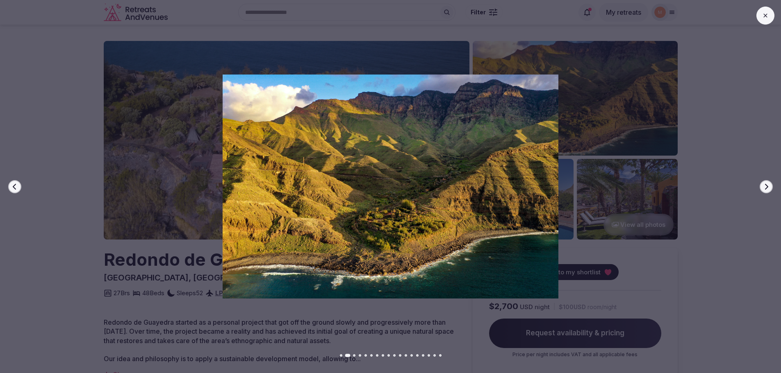
click at [766, 184] on icon "button" at bounding box center [766, 187] width 7 height 7
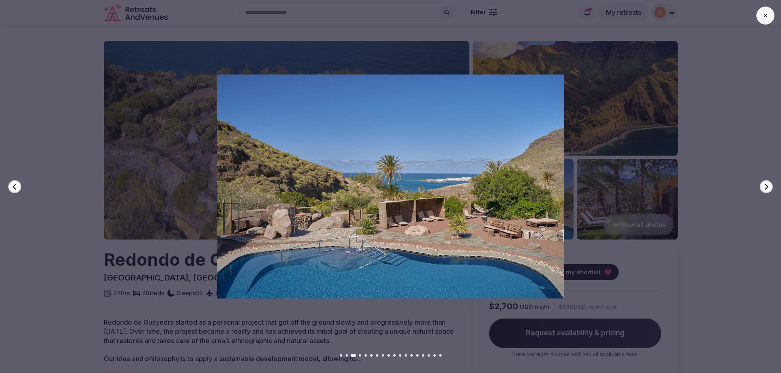
click at [766, 184] on icon "button" at bounding box center [766, 187] width 7 height 7
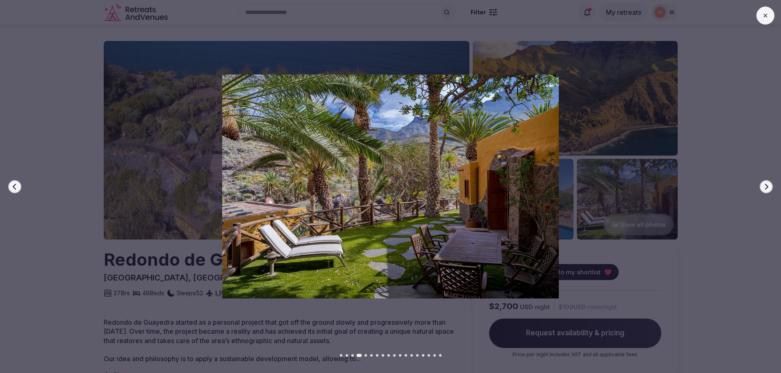
click at [765, 184] on icon "button" at bounding box center [766, 187] width 7 height 7
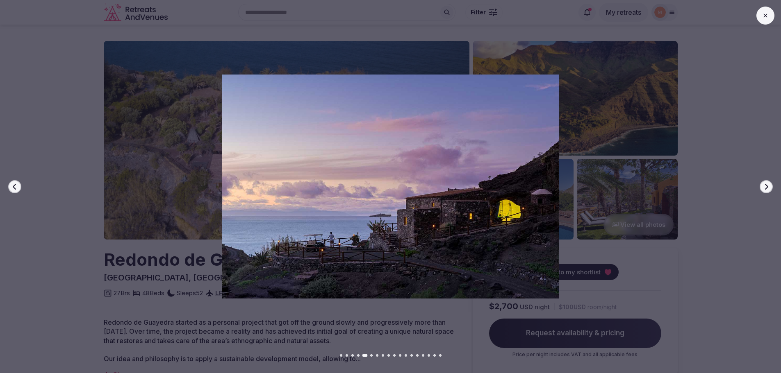
click at [765, 184] on icon "button" at bounding box center [766, 187] width 7 height 7
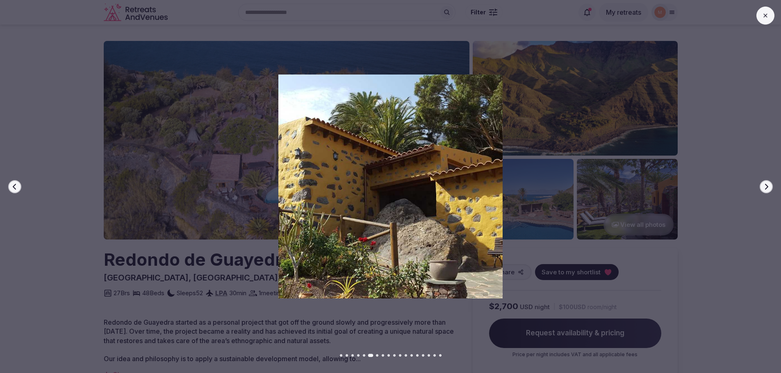
click at [765, 184] on icon "button" at bounding box center [766, 187] width 7 height 7
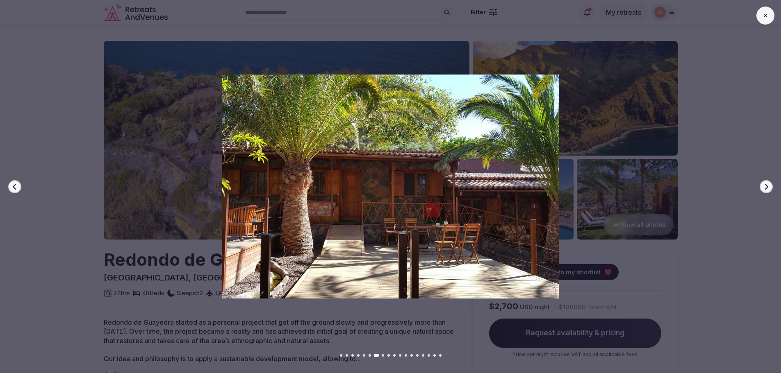
click at [765, 184] on icon "button" at bounding box center [766, 187] width 7 height 7
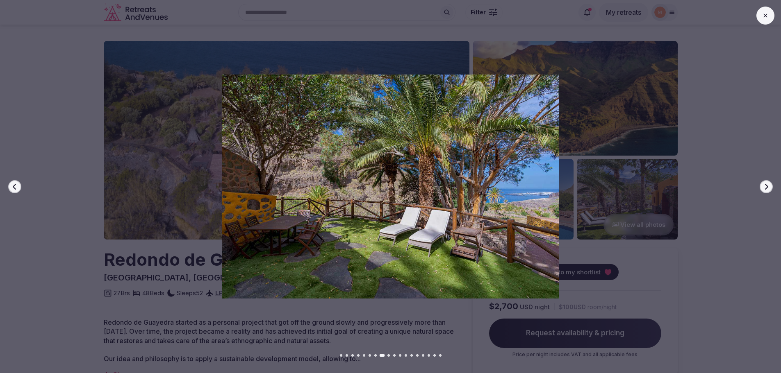
click at [765, 184] on icon "button" at bounding box center [766, 187] width 7 height 7
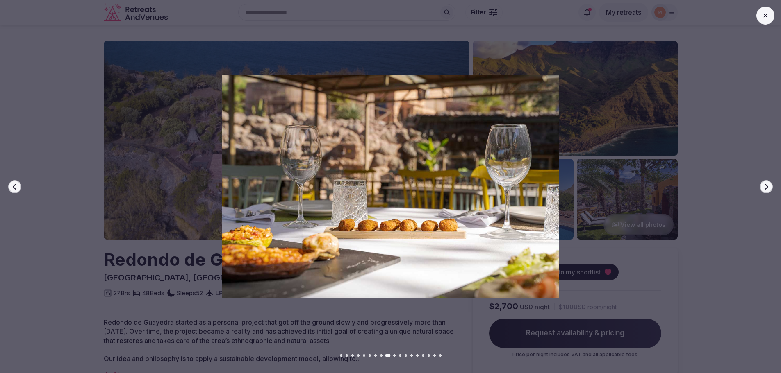
click at [765, 184] on icon "button" at bounding box center [766, 187] width 7 height 7
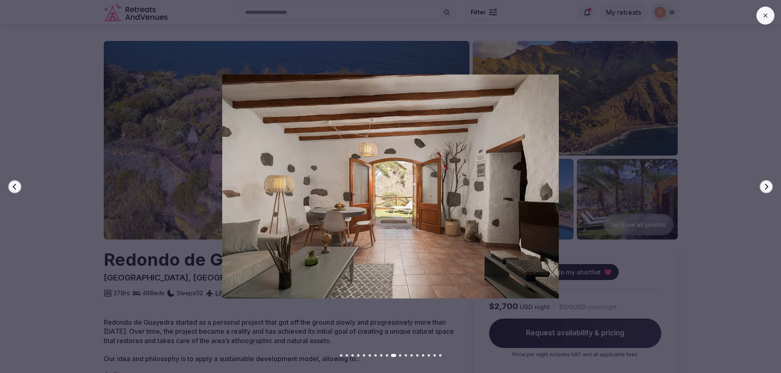
click at [765, 184] on icon "button" at bounding box center [766, 187] width 7 height 7
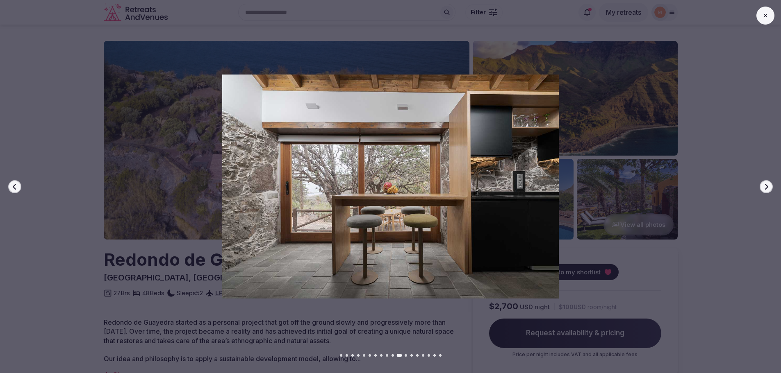
click at [765, 184] on icon "button" at bounding box center [766, 187] width 7 height 7
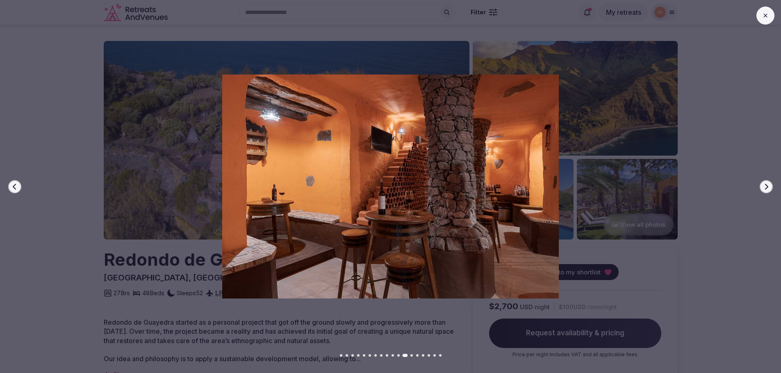
click at [765, 184] on icon "button" at bounding box center [766, 187] width 7 height 7
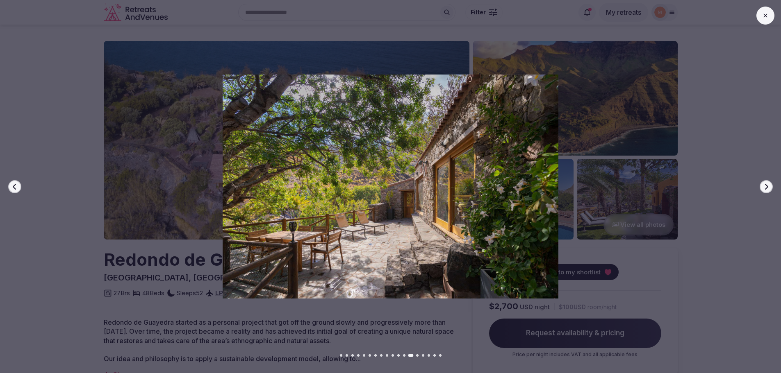
click at [765, 184] on icon "button" at bounding box center [766, 187] width 7 height 7
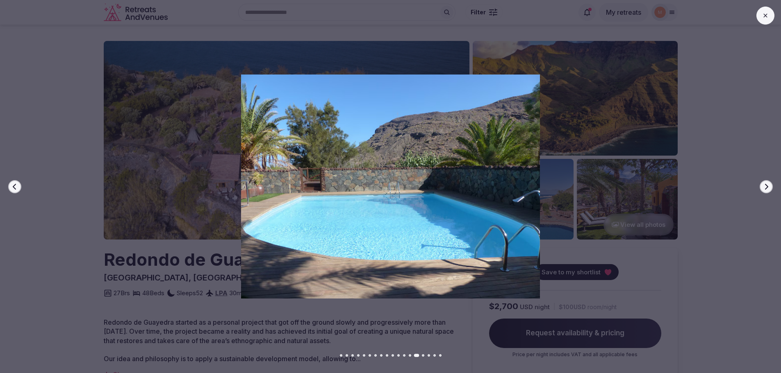
click at [765, 184] on icon "button" at bounding box center [766, 187] width 7 height 7
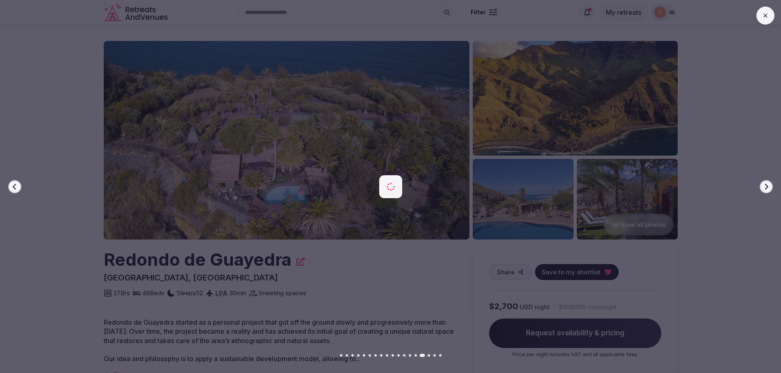
click at [765, 184] on icon "button" at bounding box center [766, 187] width 7 height 7
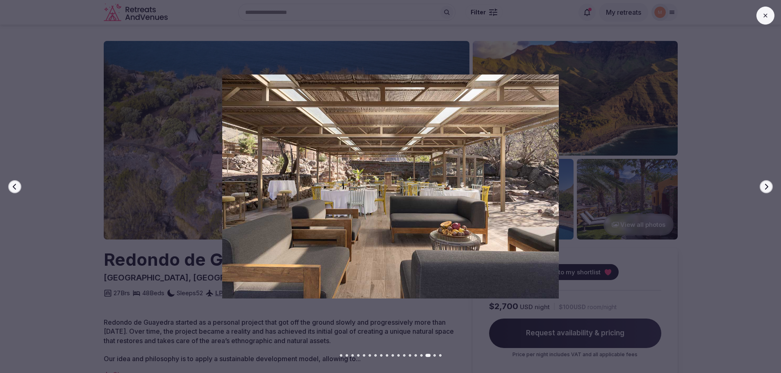
click at [765, 184] on icon "button" at bounding box center [766, 187] width 7 height 7
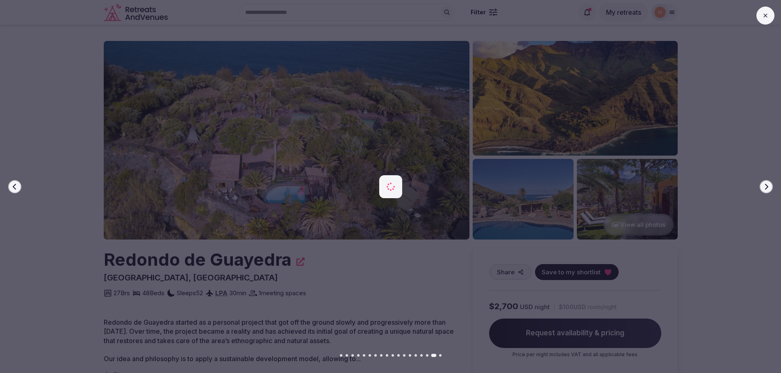
click at [765, 184] on icon "button" at bounding box center [766, 187] width 7 height 7
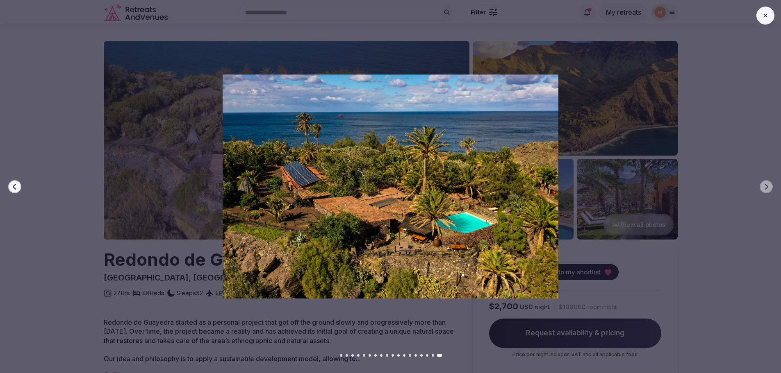
click at [764, 18] on icon at bounding box center [765, 15] width 7 height 7
